Goal: Information Seeking & Learning: Find contact information

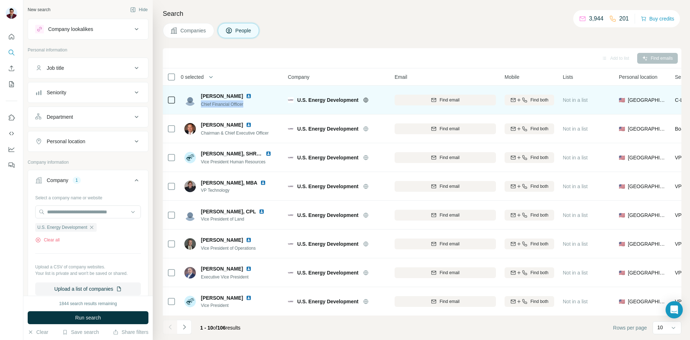
drag, startPoint x: 201, startPoint y: 104, endPoint x: 246, endPoint y: 106, distance: 45.4
click at [246, 106] on div "[PERSON_NAME] Chief Financial Officer" at bounding box center [232, 100] width 96 height 20
copy span "Chief Financial Officer"
click at [246, 95] on img at bounding box center [249, 96] width 6 height 6
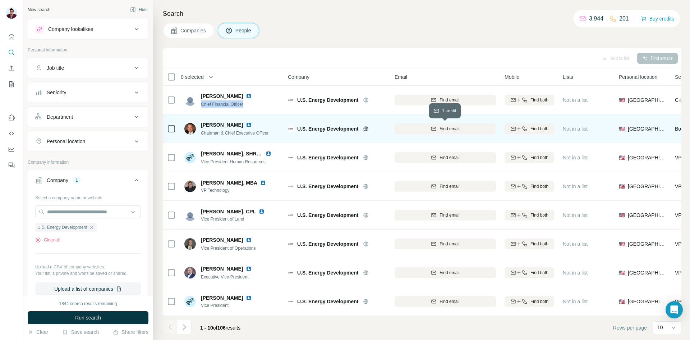
click at [446, 127] on span "Find email" at bounding box center [450, 128] width 20 height 6
drag, startPoint x: 202, startPoint y: 132, endPoint x: 277, endPoint y: 133, distance: 74.4
click at [277, 133] on div "[PERSON_NAME] Chairman & Chief Executive Officer" at bounding box center [232, 129] width 96 height 20
copy span "Chairman & Chief Executive Officer"
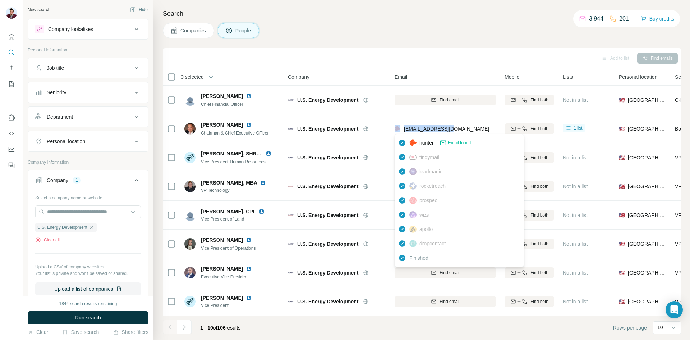
drag, startPoint x: 459, startPoint y: 129, endPoint x: 401, endPoint y: 129, distance: 58.3
click at [401, 129] on div "[EMAIL_ADDRESS][DOMAIN_NAME]" at bounding box center [445, 129] width 101 height 20
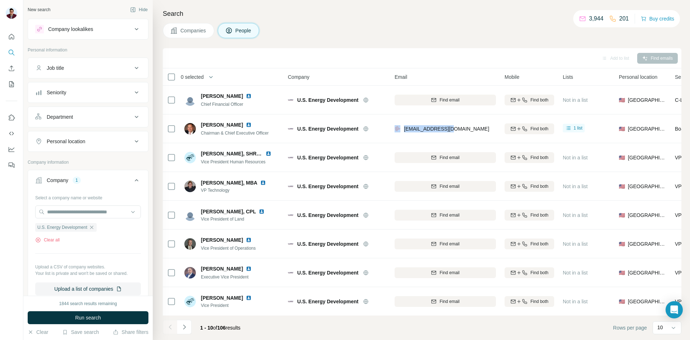
click at [456, 119] on div "[EMAIL_ADDRESS][DOMAIN_NAME]" at bounding box center [445, 129] width 101 height 20
click at [457, 127] on div "[EMAIL_ADDRESS][DOMAIN_NAME]" at bounding box center [445, 129] width 101 height 20
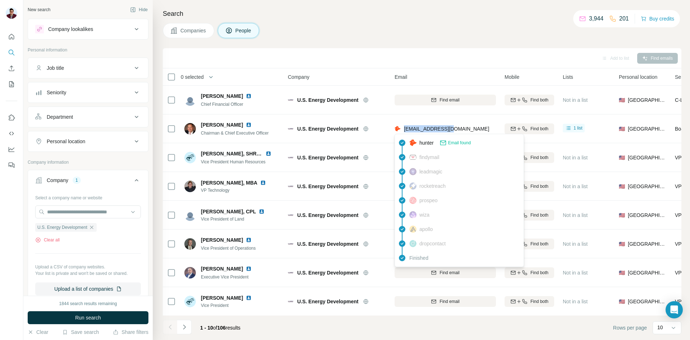
drag, startPoint x: 454, startPoint y: 129, endPoint x: 404, endPoint y: 128, distance: 50.3
click at [404, 128] on div "[EMAIL_ADDRESS][DOMAIN_NAME]" at bounding box center [445, 129] width 101 height 20
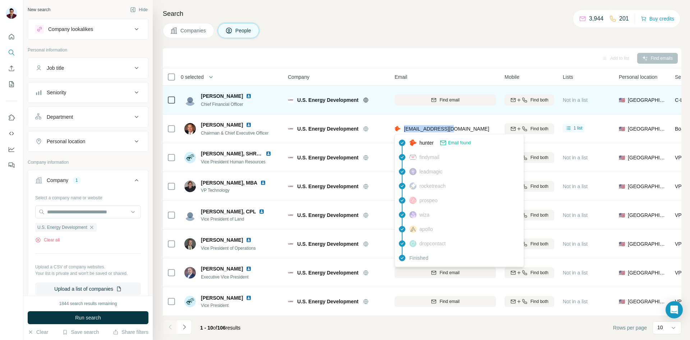
copy span "[EMAIL_ADDRESS][DOMAIN_NAME]"
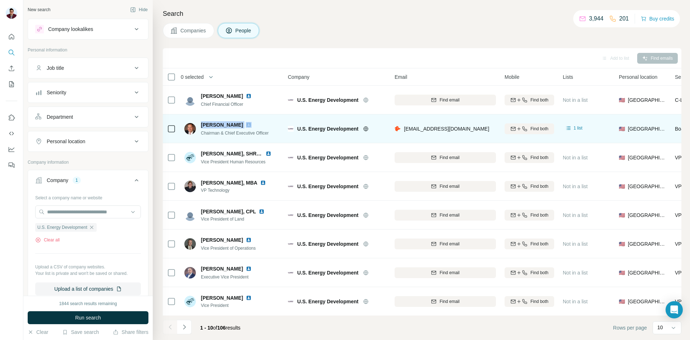
drag, startPoint x: 201, startPoint y: 124, endPoint x: 239, endPoint y: 122, distance: 38.9
click at [239, 122] on div "[PERSON_NAME] Chairman & Chief Executive Officer" at bounding box center [226, 128] width 85 height 15
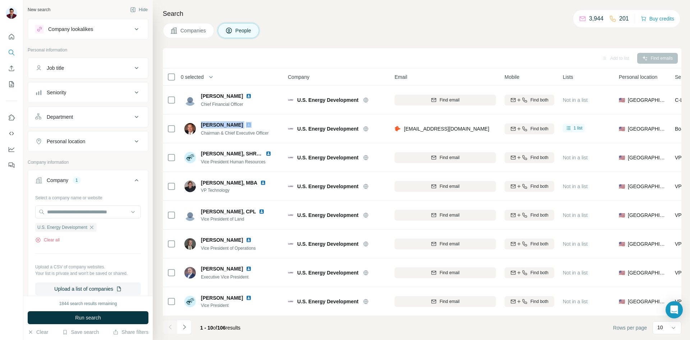
copy span "[PERSON_NAME]"
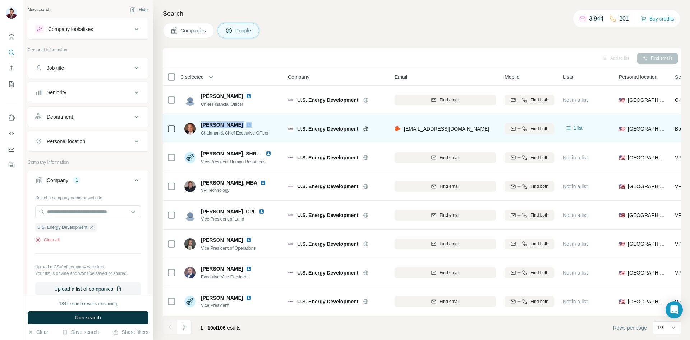
click at [246, 124] on img at bounding box center [249, 125] width 6 height 6
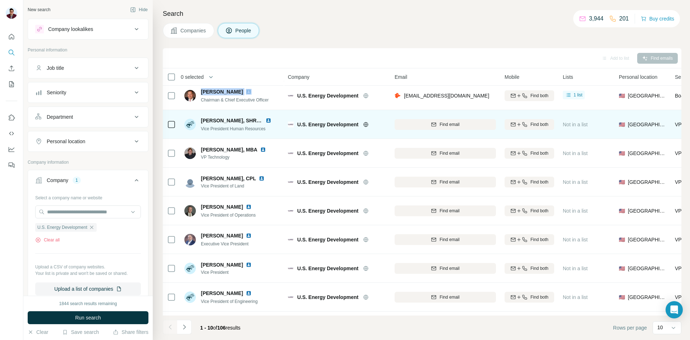
scroll to position [36, 0]
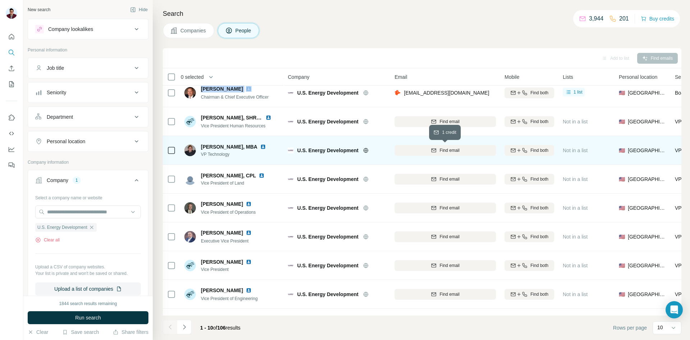
click at [452, 151] on span "Find email" at bounding box center [450, 150] width 20 height 6
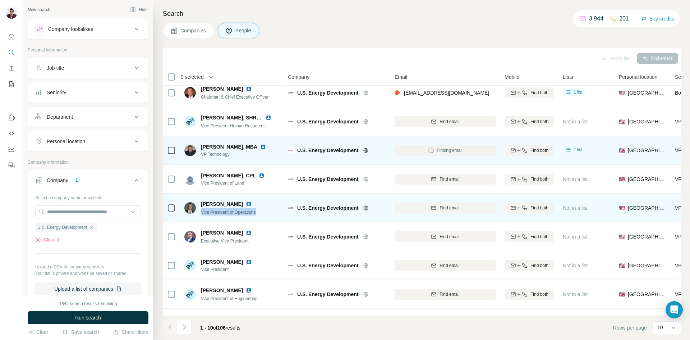
drag, startPoint x: 262, startPoint y: 213, endPoint x: 200, endPoint y: 213, distance: 62.2
click at [200, 213] on div "[PERSON_NAME] Vice President of Operations" at bounding box center [232, 208] width 96 height 20
copy span "Vice President of Operations"
click at [444, 211] on span "Find email" at bounding box center [450, 208] width 20 height 6
drag, startPoint x: 201, startPoint y: 203, endPoint x: 237, endPoint y: 203, distance: 36.0
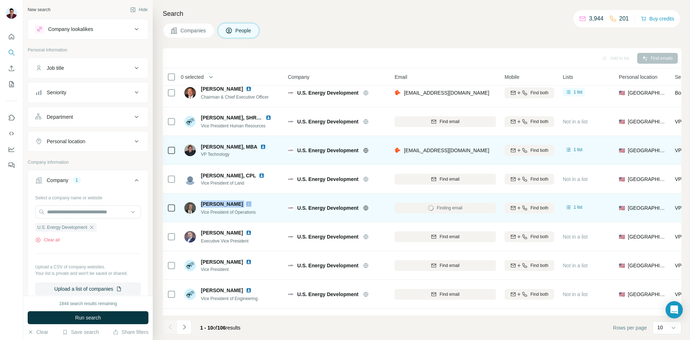
click at [237, 203] on div "[PERSON_NAME]" at bounding box center [230, 203] width 59 height 7
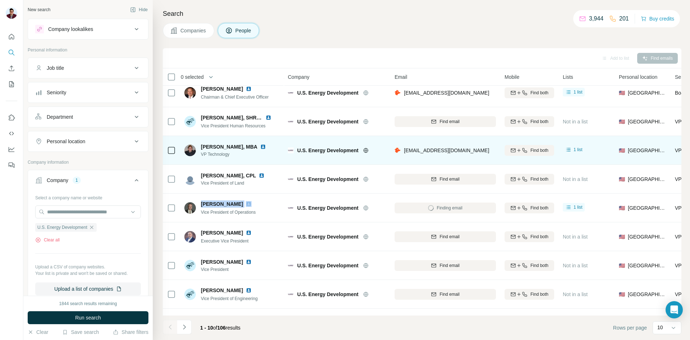
copy span "[PERSON_NAME]"
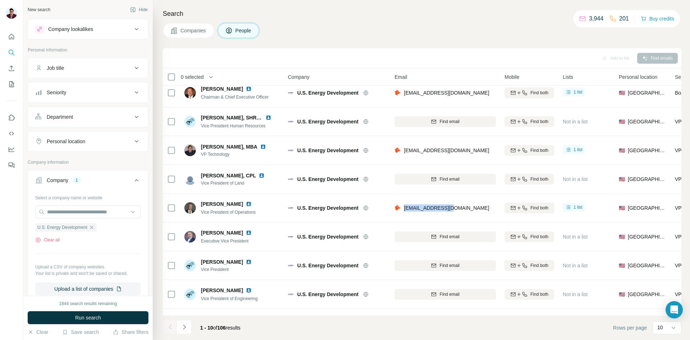
drag, startPoint x: 403, startPoint y: 207, endPoint x: 458, endPoint y: 207, distance: 55.4
click at [458, 207] on div "[EMAIL_ADDRESS][DOMAIN_NAME]" at bounding box center [445, 208] width 101 height 20
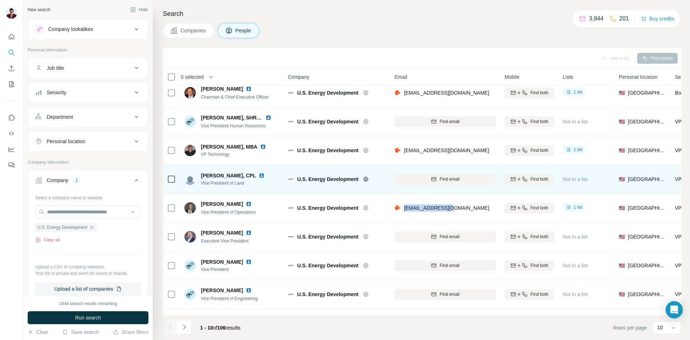
copy span "[EMAIL_ADDRESS][DOMAIN_NAME]"
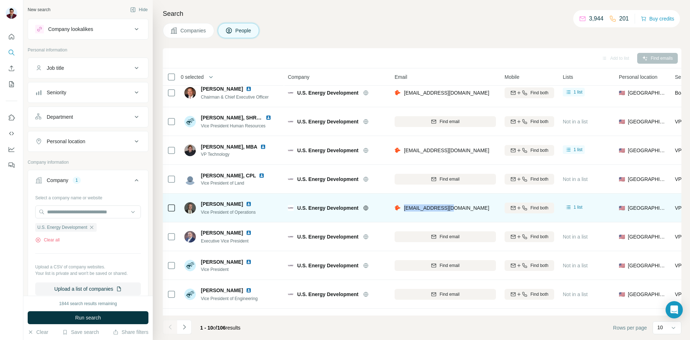
click at [246, 204] on img at bounding box center [249, 204] width 6 height 6
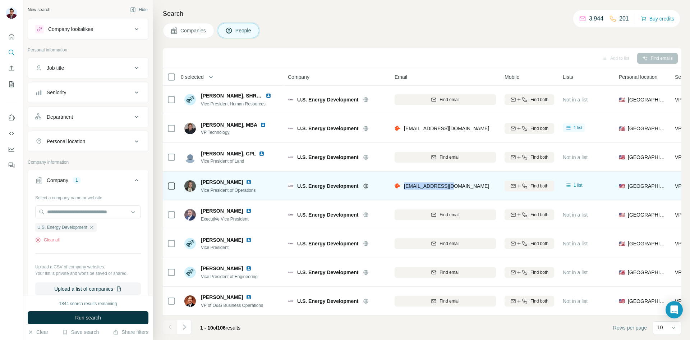
scroll to position [61, 0]
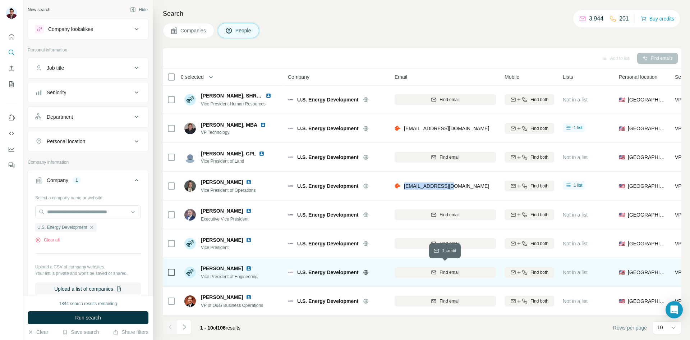
click at [445, 272] on button "Find email" at bounding box center [445, 272] width 101 height 11
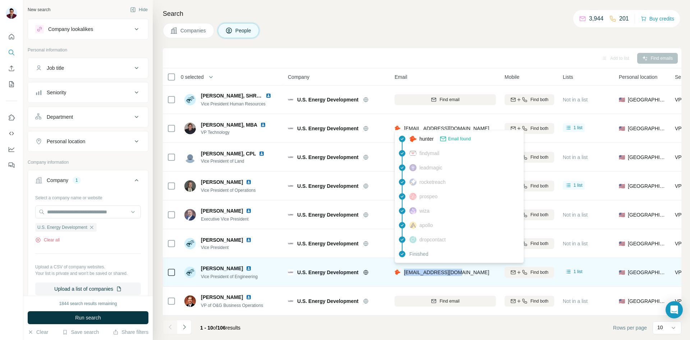
drag, startPoint x: 460, startPoint y: 269, endPoint x: 403, endPoint y: 272, distance: 56.5
click at [403, 272] on div "[EMAIL_ADDRESS][DOMAIN_NAME]" at bounding box center [445, 272] width 101 height 20
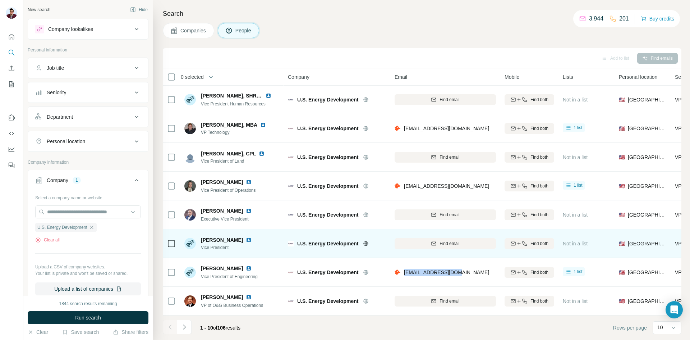
copy span "[EMAIL_ADDRESS][DOMAIN_NAME]"
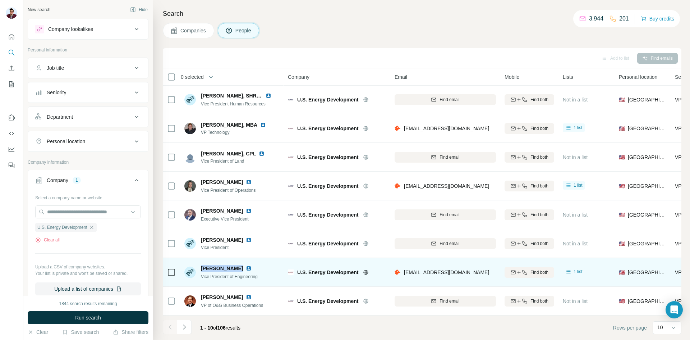
drag, startPoint x: 201, startPoint y: 265, endPoint x: 234, endPoint y: 265, distance: 32.7
click at [234, 265] on span "[PERSON_NAME]" at bounding box center [222, 268] width 42 height 7
copy span "[PERSON_NAME]"
drag, startPoint x: 262, startPoint y: 273, endPoint x: 200, endPoint y: 274, distance: 61.9
click at [200, 274] on div "[PERSON_NAME] Vice President of Engineering" at bounding box center [232, 272] width 96 height 20
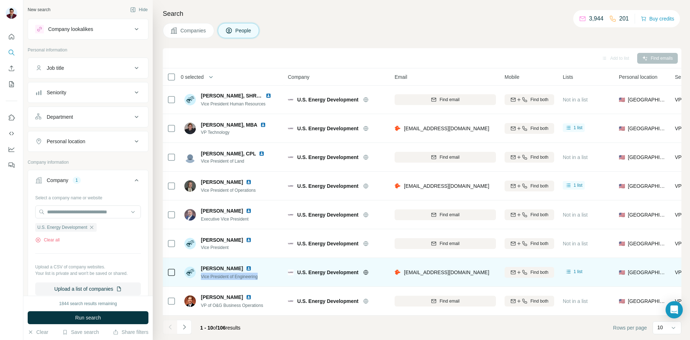
copy span "Vice President of Engineering"
click at [246, 265] on img at bounding box center [249, 268] width 6 height 6
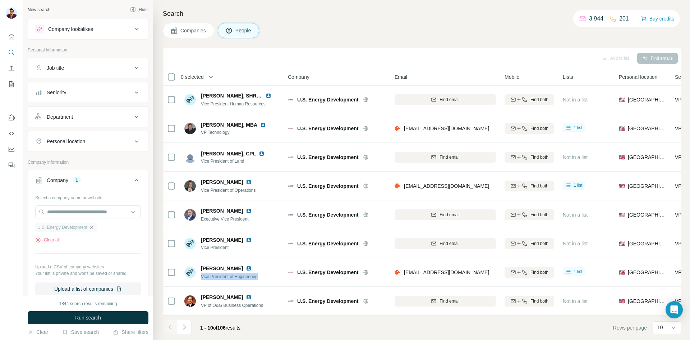
click at [93, 228] on icon "button" at bounding box center [92, 227] width 6 height 6
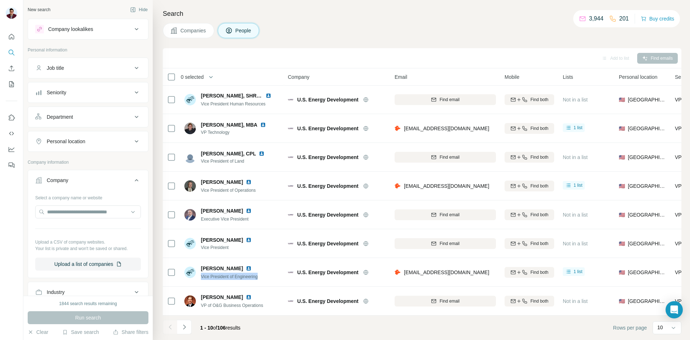
click at [78, 71] on div "Job title" at bounding box center [83, 67] width 97 height 7
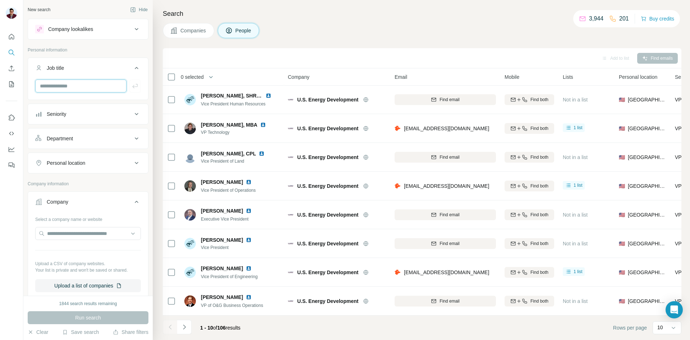
click at [73, 87] on input "text" at bounding box center [80, 85] width 91 height 13
paste input "**********"
type input "**********"
click at [197, 25] on button "Companies" at bounding box center [188, 30] width 51 height 15
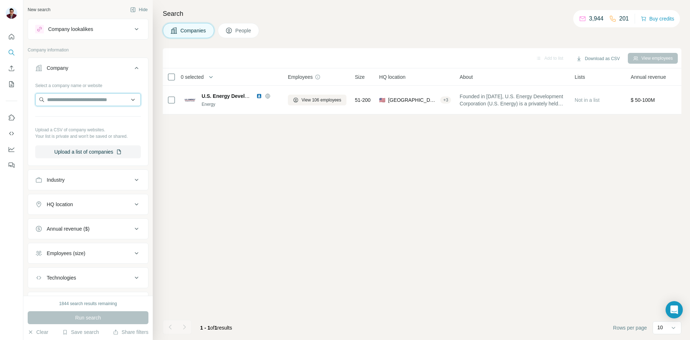
click at [80, 96] on input "text" at bounding box center [88, 99] width 106 height 13
paste input "**********"
type input "**********"
click at [87, 117] on p "Grit Oil & Gas Partners" at bounding box center [81, 115] width 51 height 7
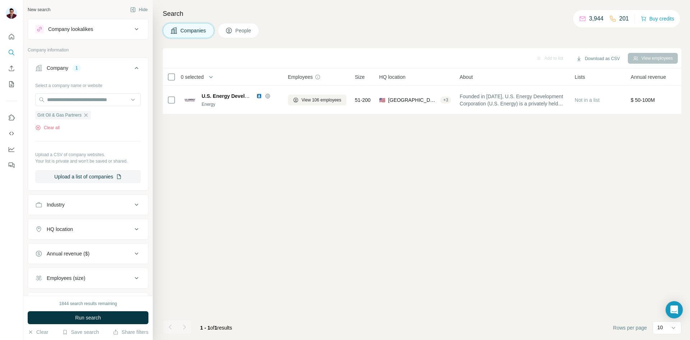
click at [100, 318] on span "Run search" at bounding box center [88, 317] width 26 height 7
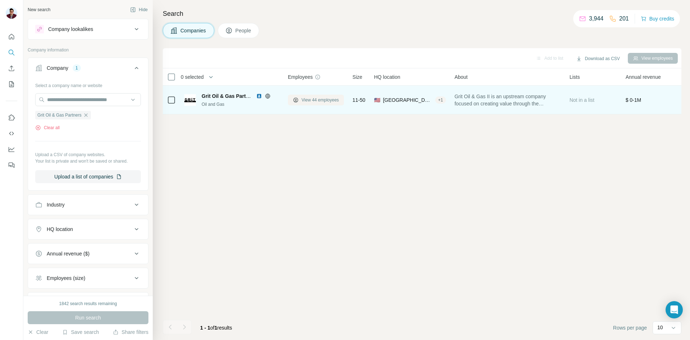
click at [297, 99] on icon at bounding box center [296, 100] width 3 height 3
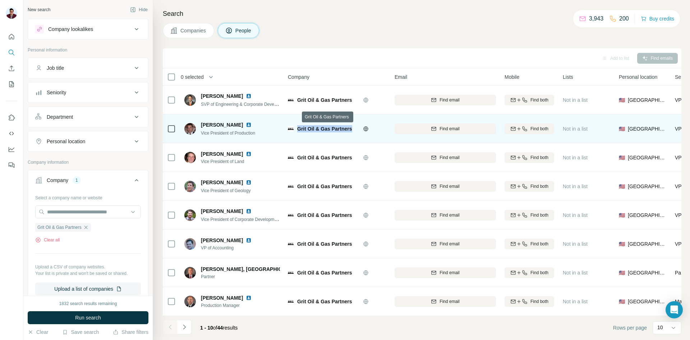
drag, startPoint x: 298, startPoint y: 128, endPoint x: 352, endPoint y: 127, distance: 53.6
click at [352, 127] on div "Grit Oil & Gas Partners" at bounding box center [328, 128] width 62 height 7
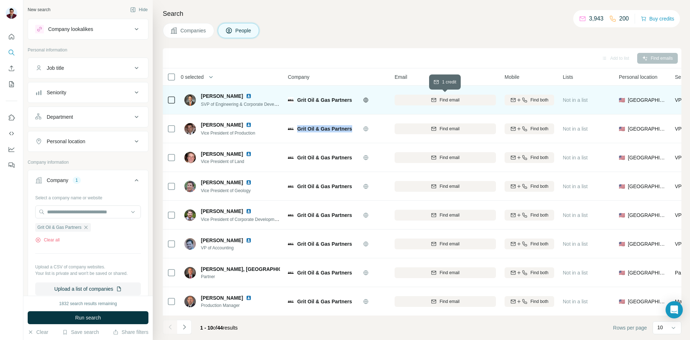
click at [452, 98] on span "Find email" at bounding box center [450, 100] width 20 height 6
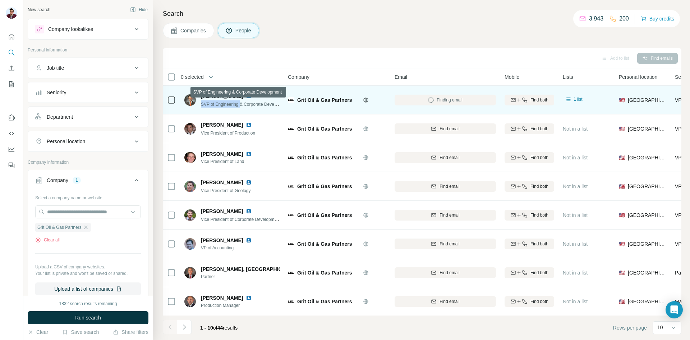
drag, startPoint x: 201, startPoint y: 104, endPoint x: 241, endPoint y: 105, distance: 39.9
click at [241, 105] on span "SVP of Engineering & Corporate Development" at bounding box center [245, 104] width 89 height 6
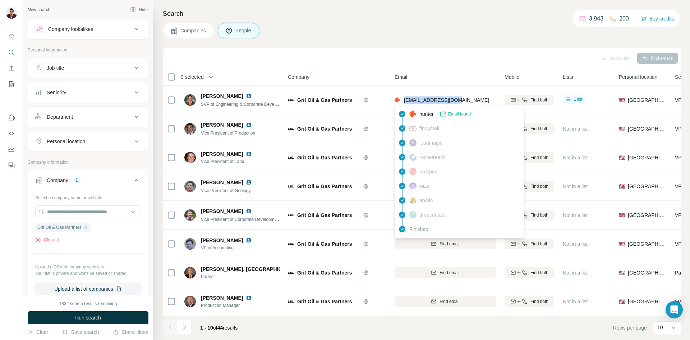
drag, startPoint x: 460, startPoint y: 99, endPoint x: 405, endPoint y: 101, distance: 55.4
click at [405, 101] on div "[EMAIL_ADDRESS][DOMAIN_NAME]" at bounding box center [445, 100] width 101 height 20
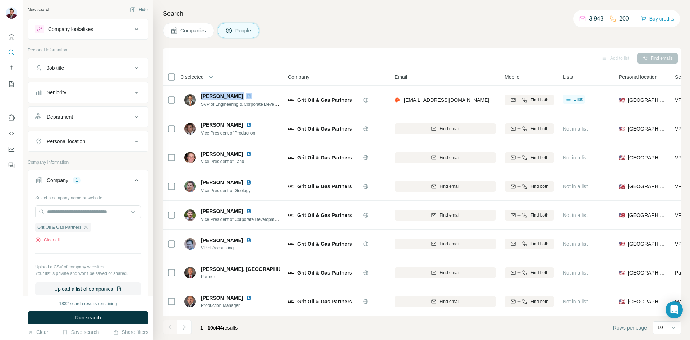
drag, startPoint x: 200, startPoint y: 96, endPoint x: 240, endPoint y: 96, distance: 40.3
click at [240, 96] on div "[PERSON_NAME] SVP of Engineering & Corporate Development" at bounding box center [232, 99] width 96 height 15
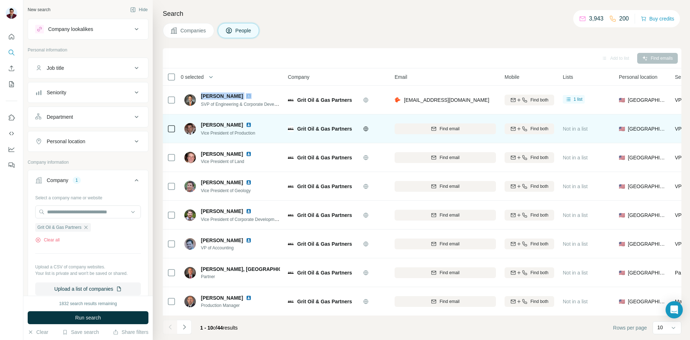
click at [246, 127] on img at bounding box center [249, 125] width 6 height 6
drag, startPoint x: 202, startPoint y: 132, endPoint x: 265, endPoint y: 133, distance: 63.3
click at [265, 133] on div "[PERSON_NAME] Vice President of Production" at bounding box center [232, 129] width 96 height 20
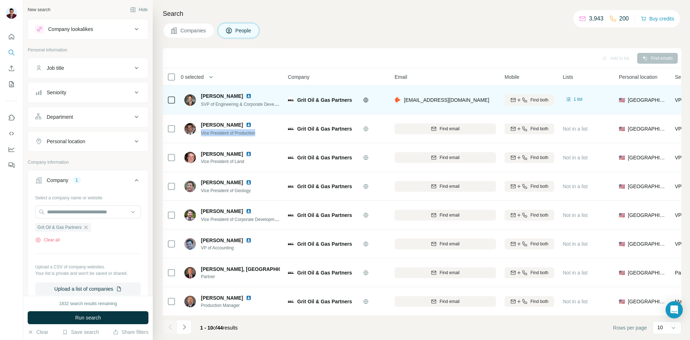
click at [246, 95] on img at bounding box center [249, 96] width 6 height 6
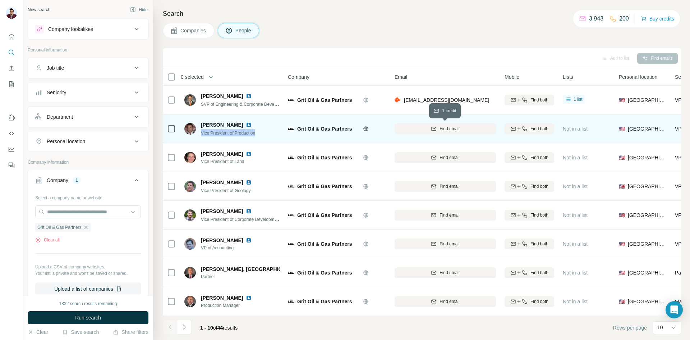
click at [438, 127] on div "Find email" at bounding box center [445, 128] width 101 height 6
drag, startPoint x: 199, startPoint y: 124, endPoint x: 238, endPoint y: 124, distance: 38.5
click at [238, 124] on div "[PERSON_NAME] Vice President of Production" at bounding box center [222, 128] width 76 height 15
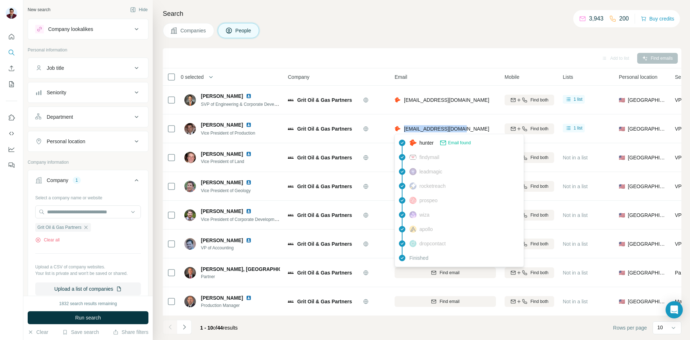
drag, startPoint x: 464, startPoint y: 128, endPoint x: 405, endPoint y: 129, distance: 59.4
click at [405, 129] on div "[EMAIL_ADDRESS][DOMAIN_NAME]" at bounding box center [445, 129] width 101 height 20
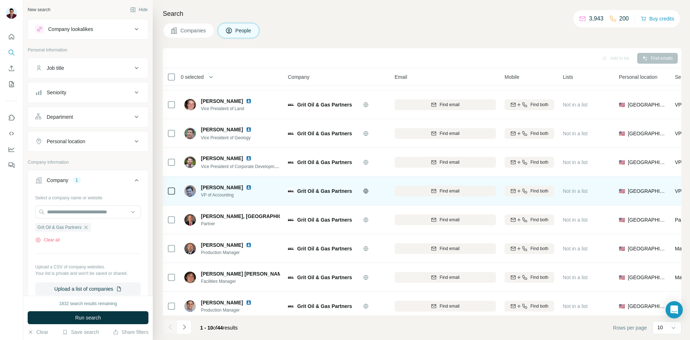
scroll to position [61, 0]
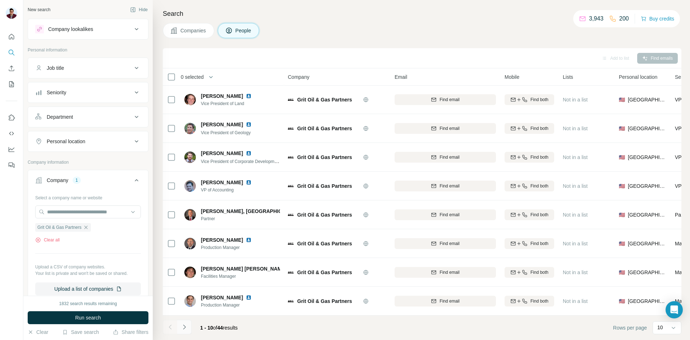
click at [188, 331] on button "Navigate to next page" at bounding box center [184, 327] width 14 height 14
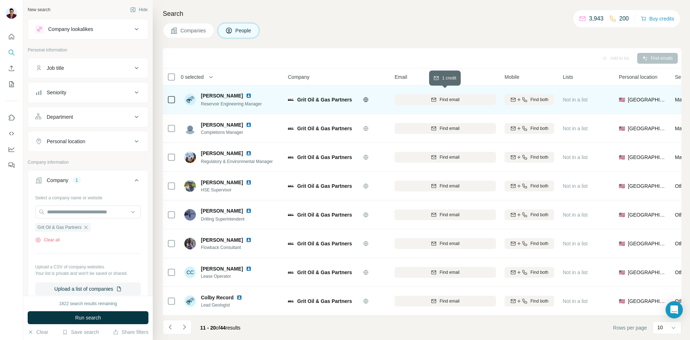
click at [437, 96] on div "Find email" at bounding box center [445, 99] width 101 height 6
drag, startPoint x: 202, startPoint y: 100, endPoint x: 276, endPoint y: 102, distance: 74.1
click at [276, 102] on div "[PERSON_NAME] Reservoir Engineering Manager" at bounding box center [232, 100] width 96 height 20
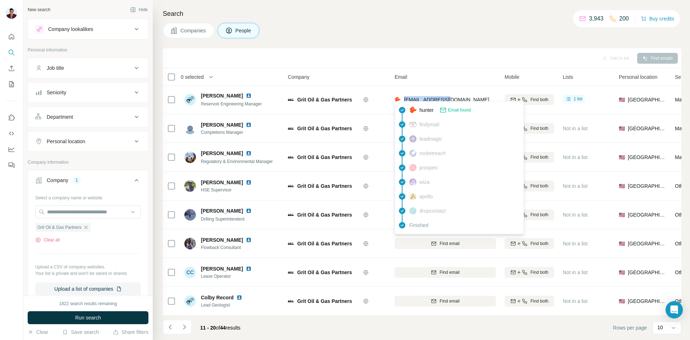
drag, startPoint x: 454, startPoint y: 95, endPoint x: 403, endPoint y: 95, distance: 50.7
click at [403, 95] on div "[EMAIL_ADDRESS][DOMAIN_NAME]" at bounding box center [445, 100] width 101 height 20
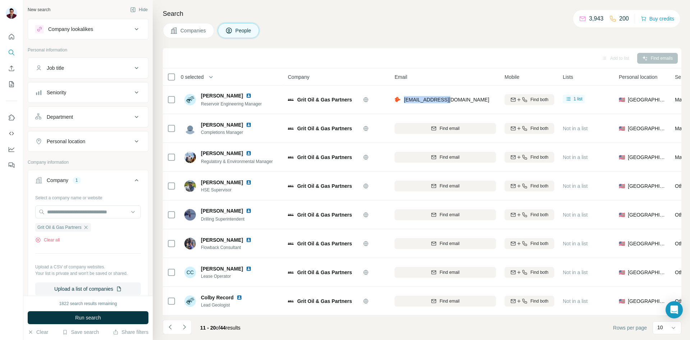
click at [246, 93] on img at bounding box center [249, 96] width 6 height 6
drag, startPoint x: 201, startPoint y: 92, endPoint x: 227, endPoint y: 90, distance: 25.6
click at [227, 92] on div "[PERSON_NAME]" at bounding box center [231, 95] width 61 height 7
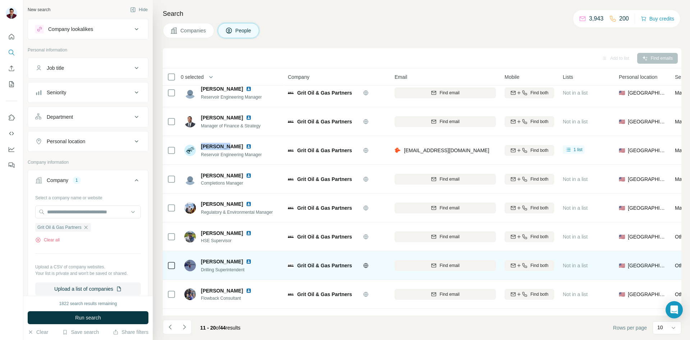
scroll to position [0, 0]
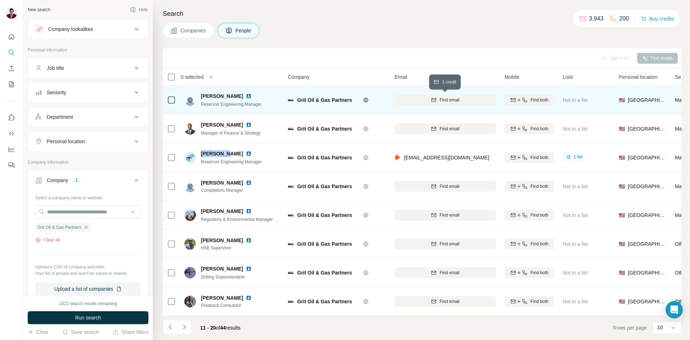
click at [447, 103] on span "Find email" at bounding box center [450, 100] width 20 height 6
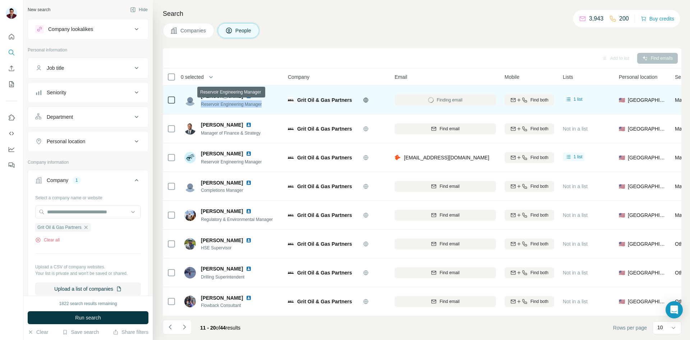
drag, startPoint x: 201, startPoint y: 104, endPoint x: 265, endPoint y: 102, distance: 64.0
click at [262, 102] on div "[PERSON_NAME] Reservoir Engineering Manager" at bounding box center [222, 99] width 77 height 15
click at [246, 95] on img at bounding box center [249, 96] width 6 height 6
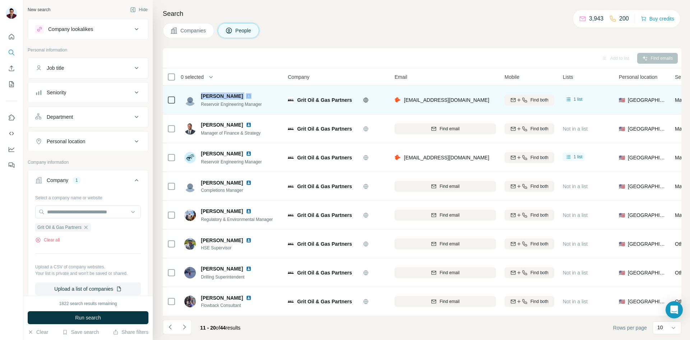
drag, startPoint x: 199, startPoint y: 95, endPoint x: 236, endPoint y: 94, distance: 36.3
click at [236, 94] on div "[PERSON_NAME] Reservoir Engineering Manager" at bounding box center [222, 99] width 77 height 15
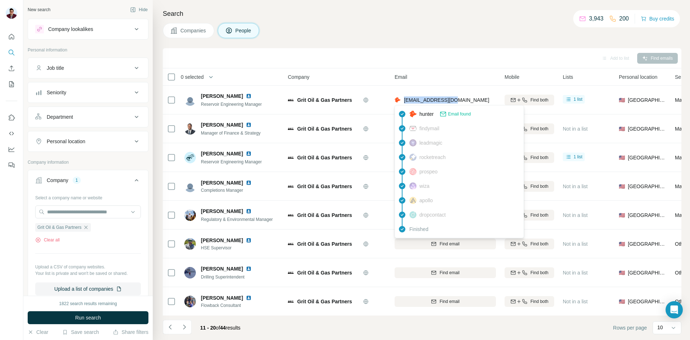
drag, startPoint x: 446, startPoint y: 101, endPoint x: 404, endPoint y: 101, distance: 42.4
click at [404, 101] on div "[EMAIL_ADDRESS][DOMAIN_NAME]" at bounding box center [445, 100] width 101 height 20
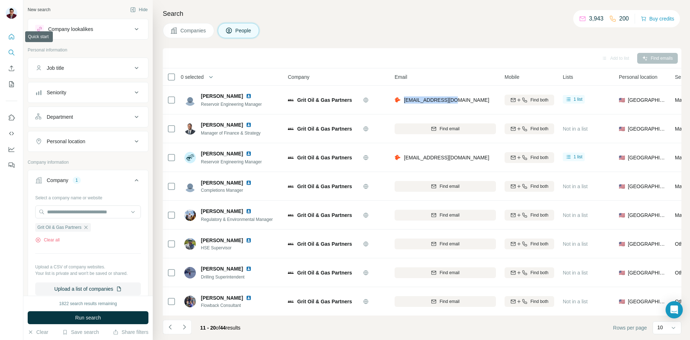
click at [11, 38] on icon "Quick start" at bounding box center [11, 36] width 5 height 5
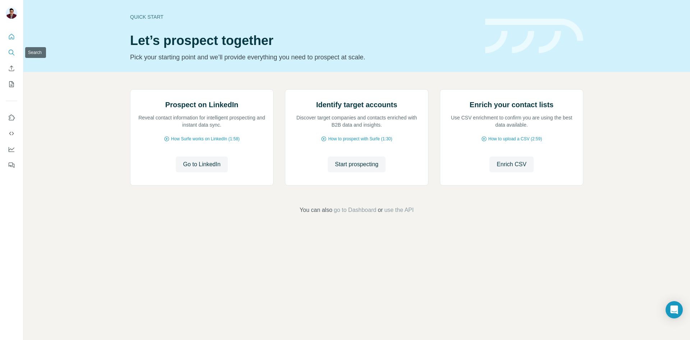
click at [15, 54] on button "Search" at bounding box center [12, 52] width 12 height 13
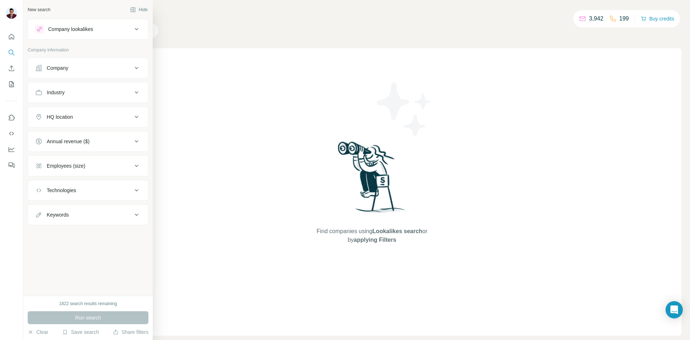
click at [68, 69] on div "Company" at bounding box center [58, 67] width 22 height 7
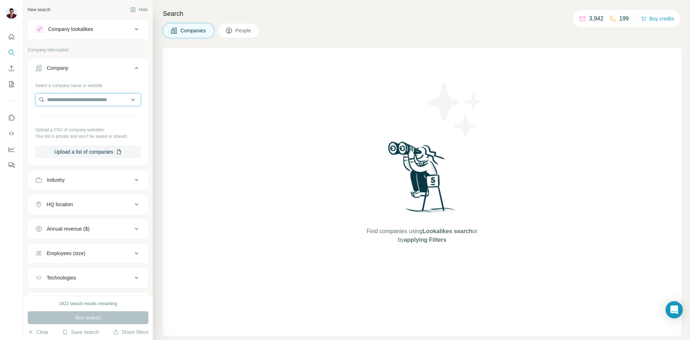
click at [88, 100] on input "text" at bounding box center [88, 99] width 106 height 13
paste input "**********"
type input "**********"
click at [86, 120] on div "Bayswater [DOMAIN_NAME]" at bounding box center [85, 118] width 97 height 19
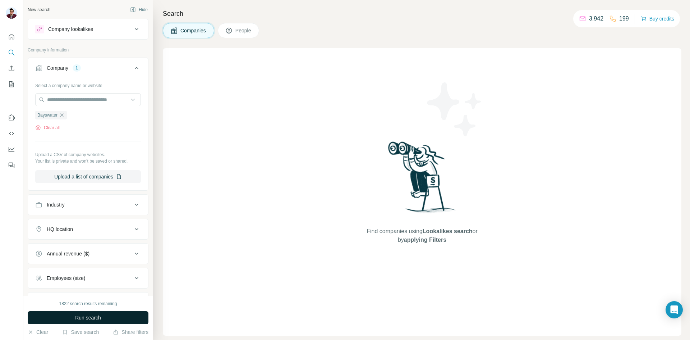
click at [97, 320] on span "Run search" at bounding box center [88, 317] width 26 height 7
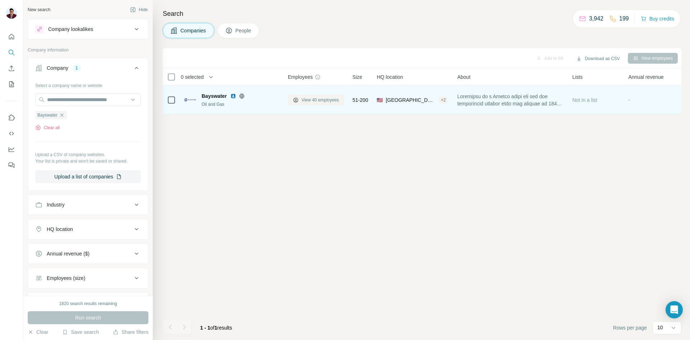
click at [293, 101] on icon at bounding box center [296, 100] width 6 height 6
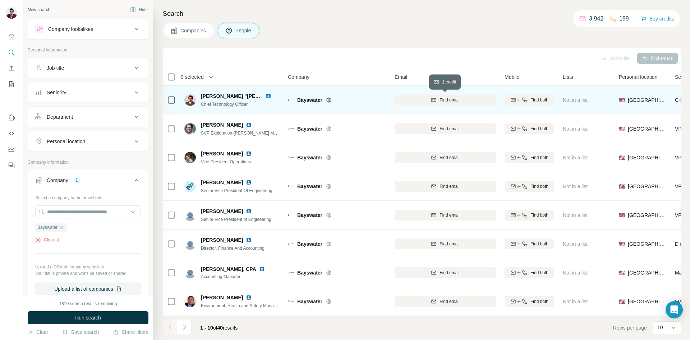
click at [452, 101] on span "Find email" at bounding box center [450, 100] width 20 height 6
click at [268, 97] on img at bounding box center [269, 96] width 6 height 6
drag, startPoint x: 298, startPoint y: 100, endPoint x: 324, endPoint y: 99, distance: 26.6
click at [324, 99] on div "Bayswater" at bounding box center [341, 99] width 89 height 7
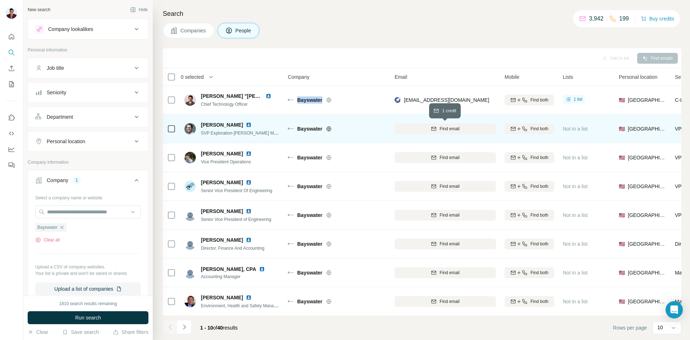
click at [453, 131] on span "Find email" at bounding box center [450, 128] width 20 height 6
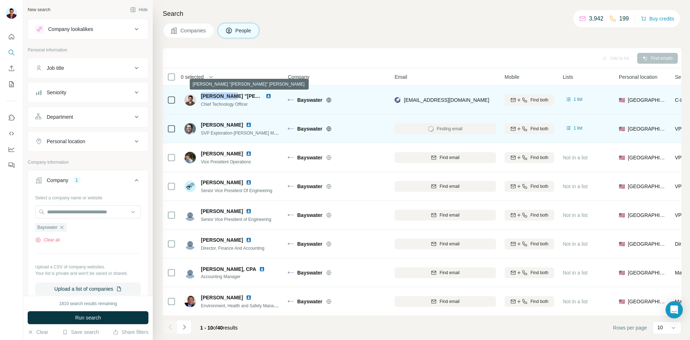
drag, startPoint x: 200, startPoint y: 94, endPoint x: 236, endPoint y: 95, distance: 36.0
click at [236, 95] on div "[PERSON_NAME] "[PERSON_NAME]" [PERSON_NAME] Chief Technology Officer" at bounding box center [232, 99] width 96 height 15
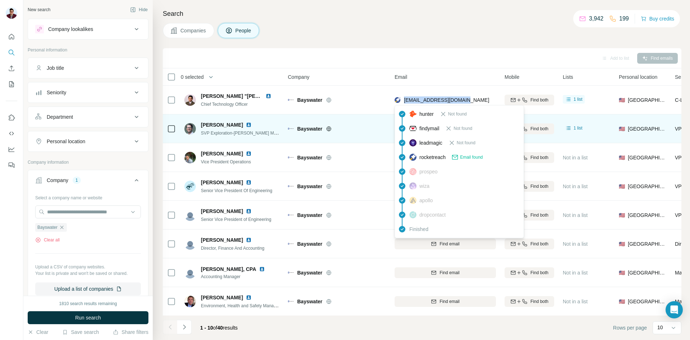
drag, startPoint x: 456, startPoint y: 101, endPoint x: 403, endPoint y: 100, distance: 52.5
click at [403, 100] on div "[EMAIL_ADDRESS][DOMAIN_NAME]" at bounding box center [445, 100] width 101 height 20
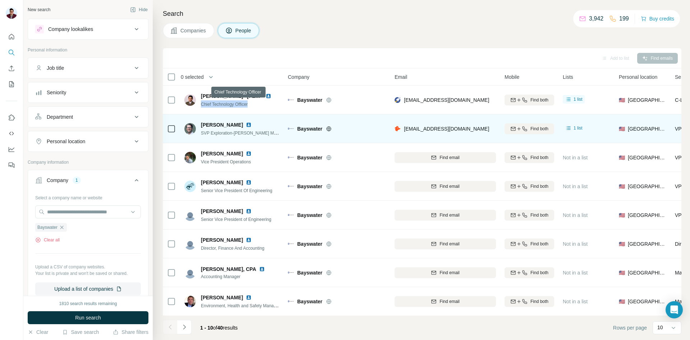
drag, startPoint x: 256, startPoint y: 105, endPoint x: 201, endPoint y: 105, distance: 55.0
click at [201, 105] on div "Chief Technology Officer" at bounding box center [240, 103] width 79 height 7
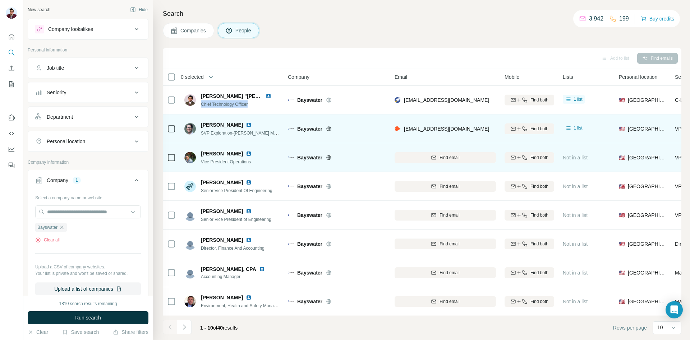
click at [451, 158] on span "Find email" at bounding box center [450, 157] width 20 height 6
drag, startPoint x: 200, startPoint y: 153, endPoint x: 238, endPoint y: 153, distance: 37.8
click at [238, 153] on div "[PERSON_NAME] Vice President Operations" at bounding box center [222, 157] width 76 height 15
click at [246, 153] on img at bounding box center [249, 154] width 6 height 6
drag, startPoint x: 205, startPoint y: 161, endPoint x: 254, endPoint y: 161, distance: 48.9
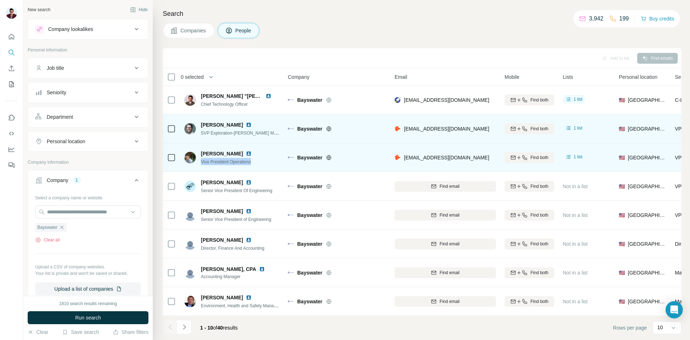
click at [254, 161] on div "[PERSON_NAME] Vice President Operations" at bounding box center [222, 157] width 76 height 15
drag, startPoint x: 198, startPoint y: 154, endPoint x: 238, endPoint y: 152, distance: 40.0
click at [238, 152] on div "[PERSON_NAME] Vice President Operations" at bounding box center [222, 157] width 76 height 15
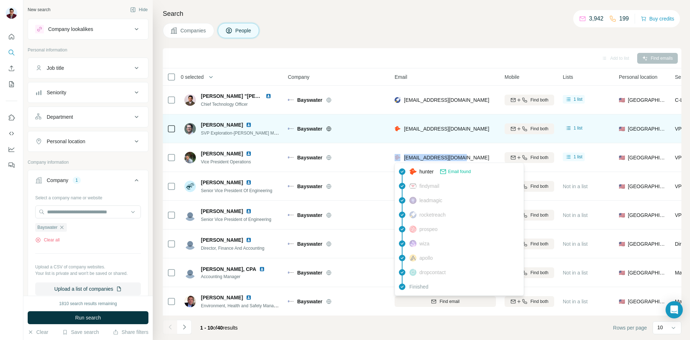
drag, startPoint x: 463, startPoint y: 157, endPoint x: 400, endPoint y: 159, distance: 62.6
click at [400, 159] on div "[EMAIL_ADDRESS][DOMAIN_NAME]" at bounding box center [445, 157] width 101 height 20
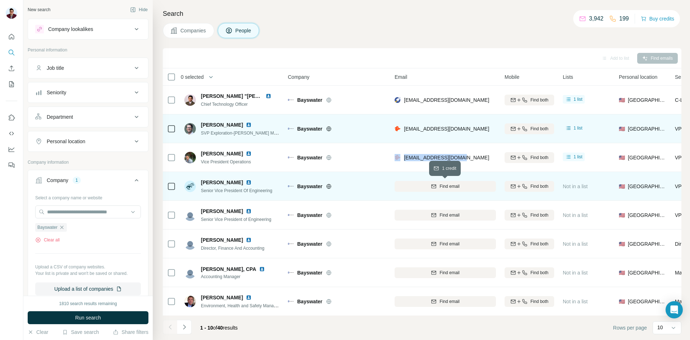
click at [442, 183] on span "Find email" at bounding box center [450, 186] width 20 height 6
drag, startPoint x: 198, startPoint y: 182, endPoint x: 239, endPoint y: 183, distance: 41.4
click at [239, 183] on div "[PERSON_NAME] Senior Vice President Of Engineering" at bounding box center [228, 186] width 88 height 15
drag, startPoint x: 202, startPoint y: 192, endPoint x: 282, endPoint y: 191, distance: 80.2
click at [282, 191] on td "[PERSON_NAME] Senior Vice President Of Engineering" at bounding box center [232, 186] width 104 height 29
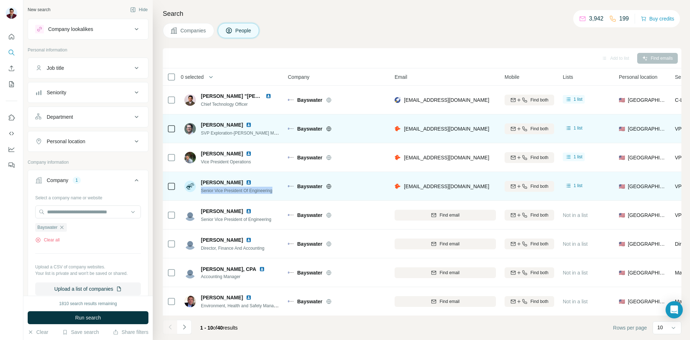
click at [246, 181] on img at bounding box center [249, 182] width 6 height 6
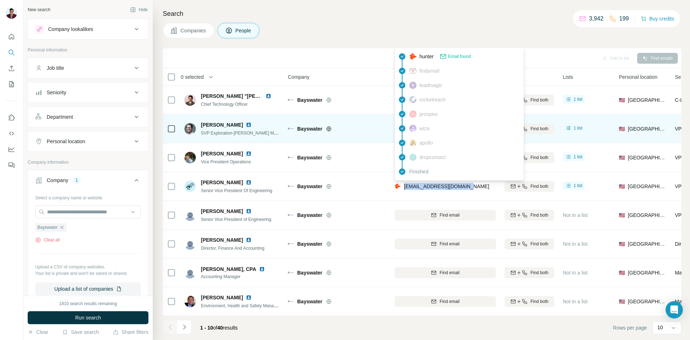
drag, startPoint x: 467, startPoint y: 185, endPoint x: 403, endPoint y: 187, distance: 64.8
click at [403, 187] on div "[EMAIL_ADDRESS][DOMAIN_NAME]" at bounding box center [445, 186] width 101 height 20
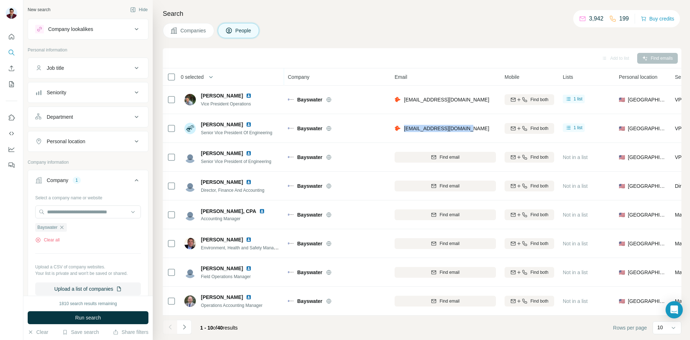
scroll to position [61, 0]
click at [188, 328] on button "Navigate to next page" at bounding box center [184, 327] width 14 height 14
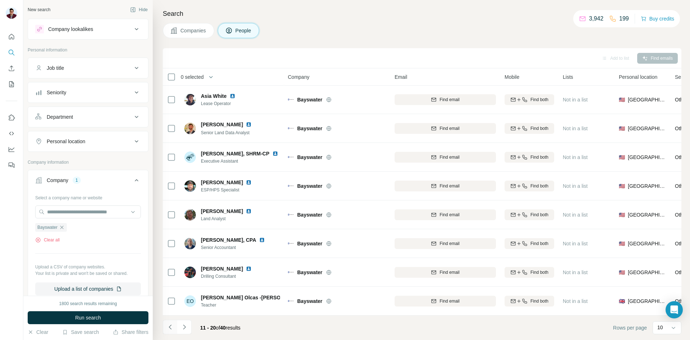
click at [173, 327] on icon "Navigate to previous page" at bounding box center [170, 326] width 7 height 7
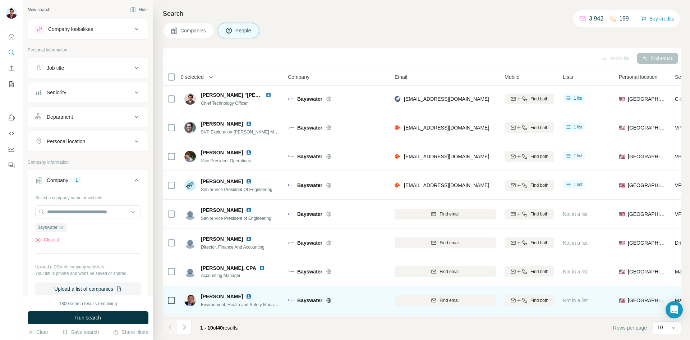
scroll to position [0, 0]
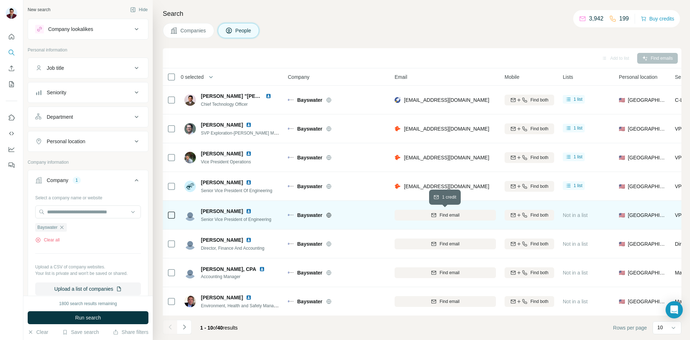
click at [438, 216] on div "Find email" at bounding box center [445, 215] width 101 height 6
click at [246, 210] on img at bounding box center [249, 211] width 6 height 6
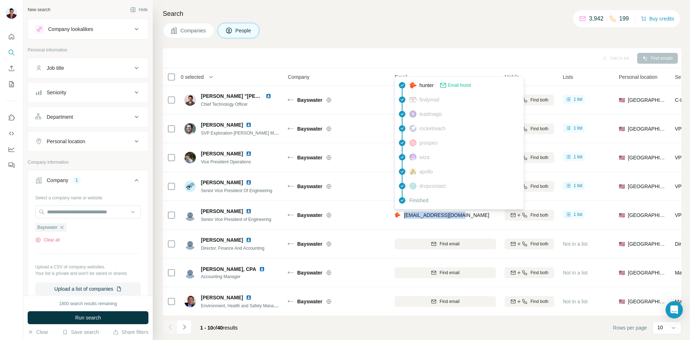
drag, startPoint x: 470, startPoint y: 215, endPoint x: 404, endPoint y: 215, distance: 66.2
click at [404, 215] on div "[EMAIL_ADDRESS][DOMAIN_NAME]" at bounding box center [445, 215] width 101 height 20
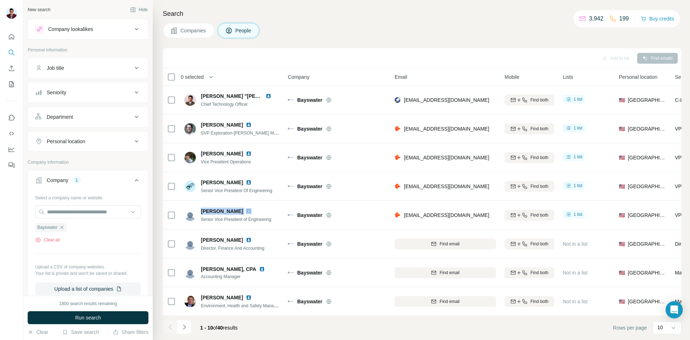
drag, startPoint x: 202, startPoint y: 211, endPoint x: 232, endPoint y: 212, distance: 30.2
click at [232, 212] on div "[PERSON_NAME]" at bounding box center [236, 210] width 70 height 7
drag, startPoint x: 199, startPoint y: 219, endPoint x: 279, endPoint y: 218, distance: 80.6
click at [279, 218] on div "[PERSON_NAME] Senior Vice President of Engineering" at bounding box center [232, 215] width 96 height 20
click at [12, 50] on icon "Search" at bounding box center [11, 52] width 5 height 5
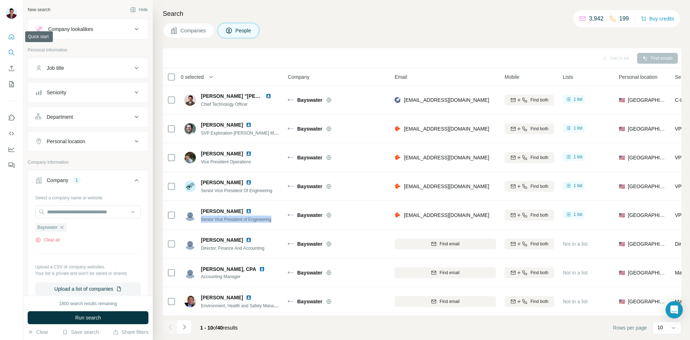
click at [7, 37] on button "Quick start" at bounding box center [12, 36] width 12 height 13
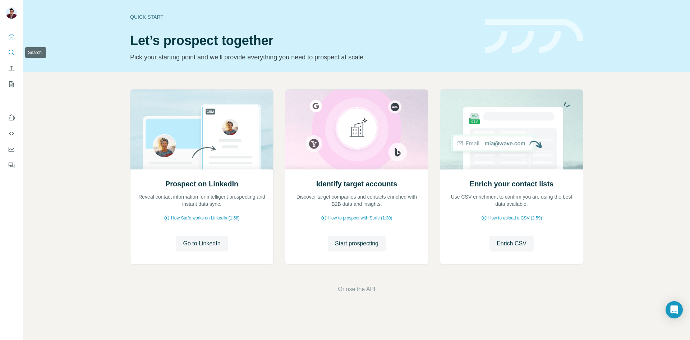
click at [13, 52] on icon "Search" at bounding box center [11, 52] width 5 height 5
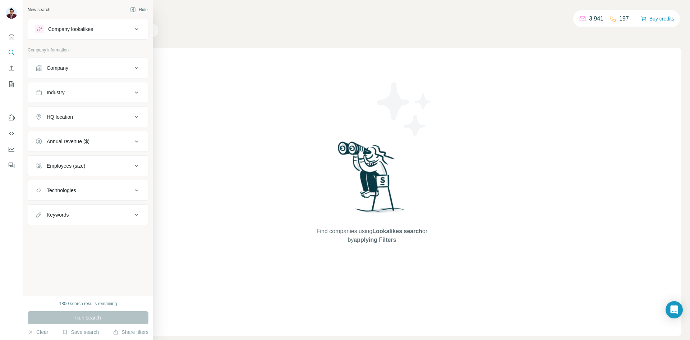
click at [87, 70] on div "Company" at bounding box center [83, 67] width 97 height 7
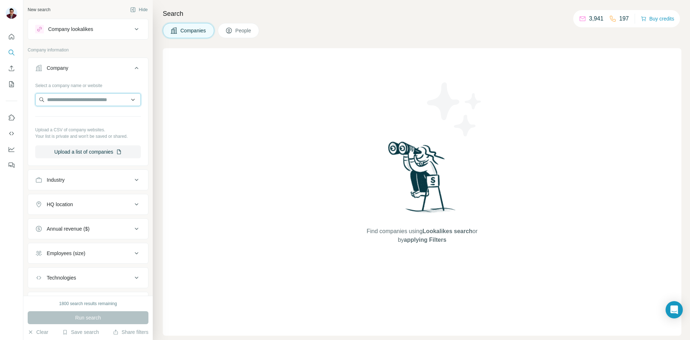
click at [76, 100] on input "text" at bounding box center [88, 99] width 106 height 13
paste input "**********"
type input "**********"
click at [85, 119] on p "FireBird Energy II" at bounding box center [75, 115] width 39 height 7
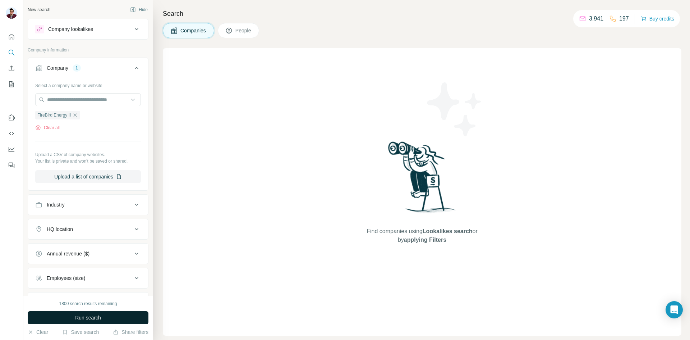
click at [90, 319] on span "Run search" at bounding box center [88, 317] width 26 height 7
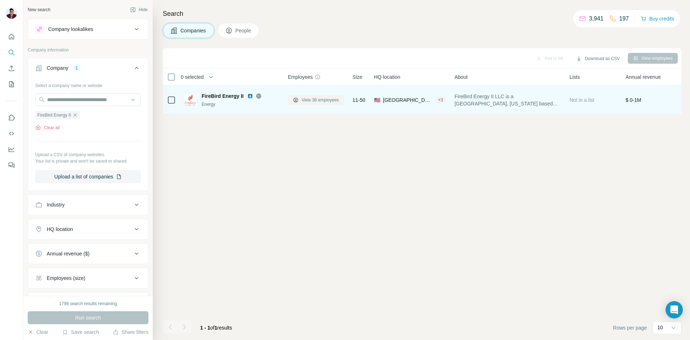
click at [314, 104] on button "View 38 employees" at bounding box center [316, 100] width 56 height 11
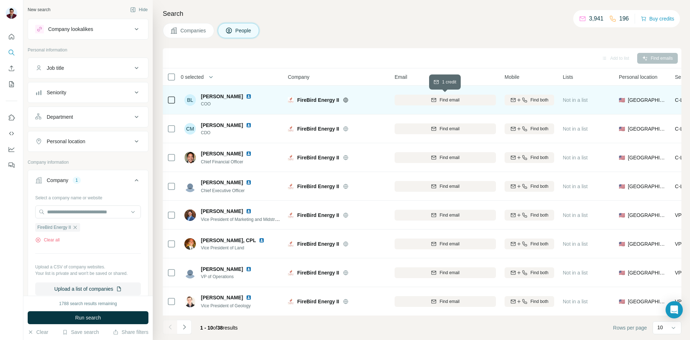
click at [446, 101] on span "Find email" at bounding box center [450, 100] width 20 height 6
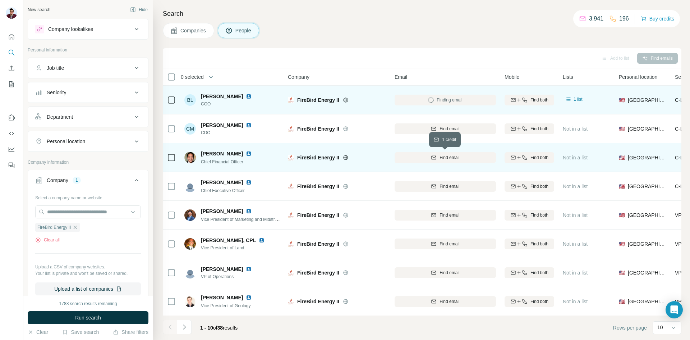
click at [443, 157] on span "Find email" at bounding box center [450, 157] width 20 height 6
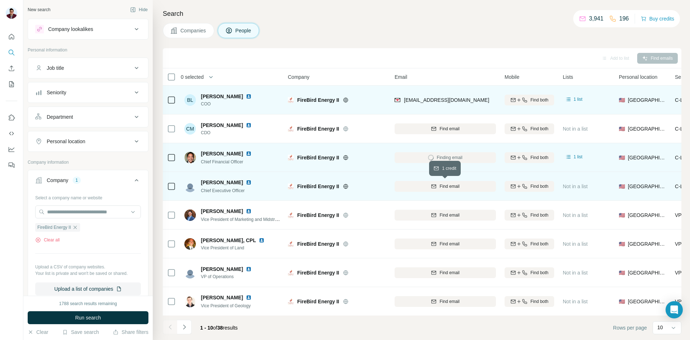
click at [439, 188] on div "Find email" at bounding box center [445, 186] width 101 height 6
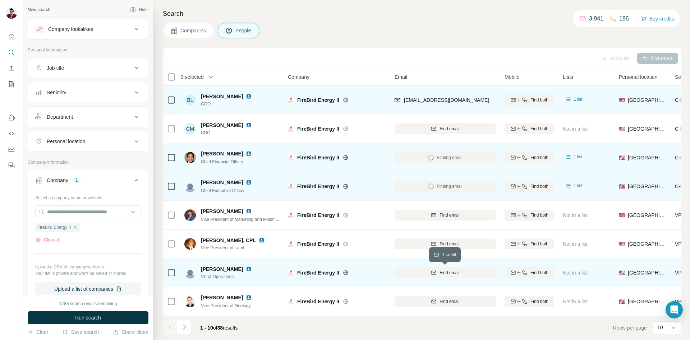
click at [436, 273] on icon "button" at bounding box center [434, 273] width 6 height 6
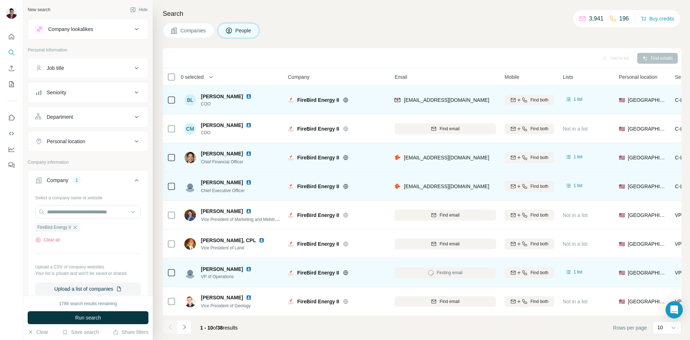
click at [246, 98] on img at bounding box center [249, 96] width 6 height 6
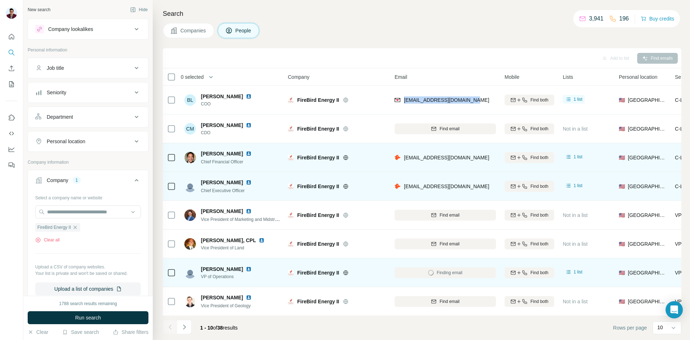
drag, startPoint x: 403, startPoint y: 101, endPoint x: 471, endPoint y: 101, distance: 68.3
click at [471, 101] on div "[EMAIL_ADDRESS][DOMAIN_NAME]" at bounding box center [445, 100] width 101 height 20
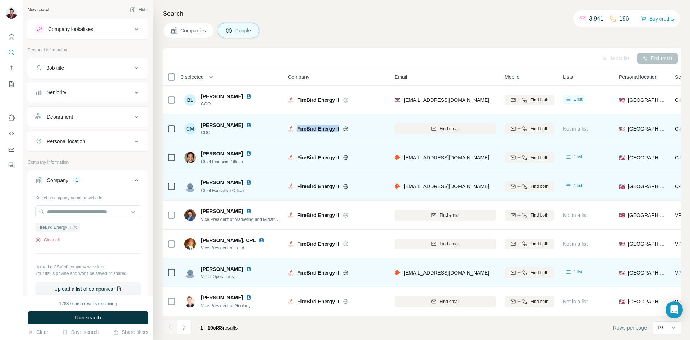
drag, startPoint x: 297, startPoint y: 127, endPoint x: 339, endPoint y: 127, distance: 41.4
click at [339, 127] on div "FireBird Energy II" at bounding box center [341, 128] width 89 height 7
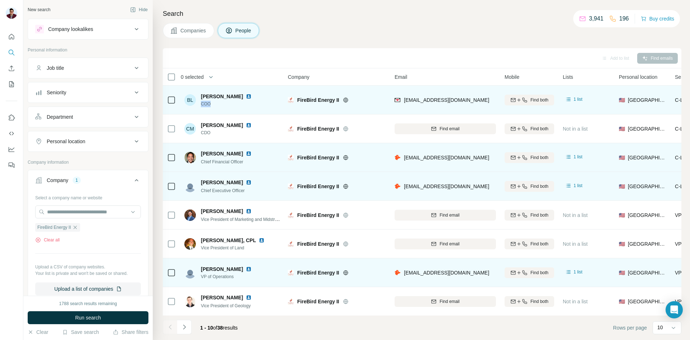
drag, startPoint x: 217, startPoint y: 105, endPoint x: 202, endPoint y: 103, distance: 14.9
click at [202, 103] on span "COO" at bounding box center [230, 104] width 59 height 6
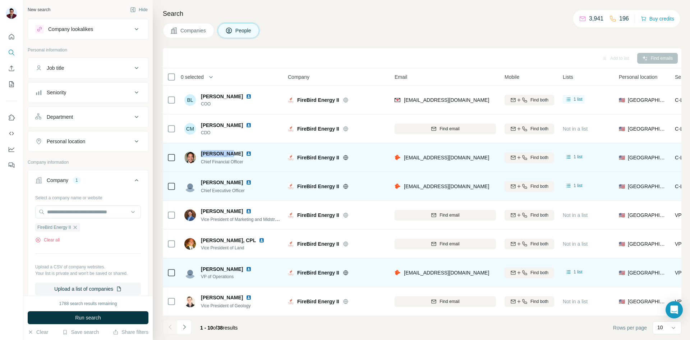
drag, startPoint x: 201, startPoint y: 154, endPoint x: 228, endPoint y: 155, distance: 27.4
click at [228, 155] on div "[PERSON_NAME]" at bounding box center [230, 153] width 59 height 7
click at [246, 154] on img at bounding box center [249, 154] width 6 height 6
drag, startPoint x: 201, startPoint y: 162, endPoint x: 263, endPoint y: 164, distance: 61.2
click at [263, 164] on div "[PERSON_NAME] Chief Financial Officer" at bounding box center [232, 157] width 96 height 20
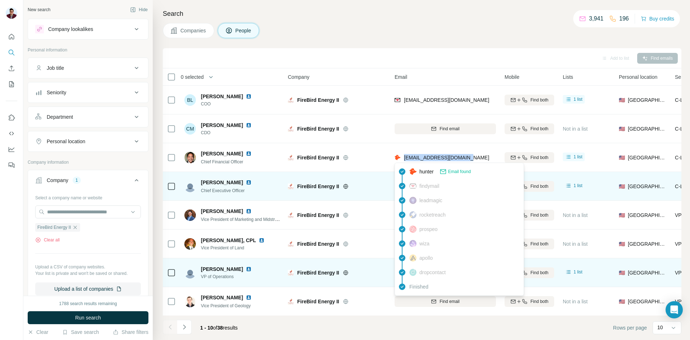
drag, startPoint x: 471, startPoint y: 159, endPoint x: 404, endPoint y: 158, distance: 67.6
click at [404, 158] on div "[EMAIL_ADDRESS][DOMAIN_NAME]" at bounding box center [445, 157] width 101 height 20
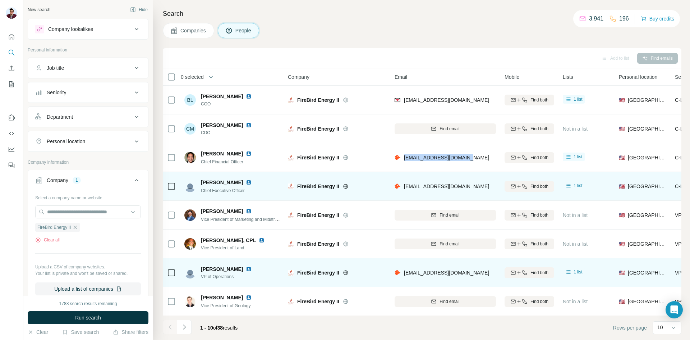
drag, startPoint x: 200, startPoint y: 182, endPoint x: 242, endPoint y: 182, distance: 42.1
click at [242, 182] on div "[PERSON_NAME] Chief Executive Officer" at bounding box center [222, 186] width 76 height 15
click at [249, 183] on img at bounding box center [249, 182] width 6 height 6
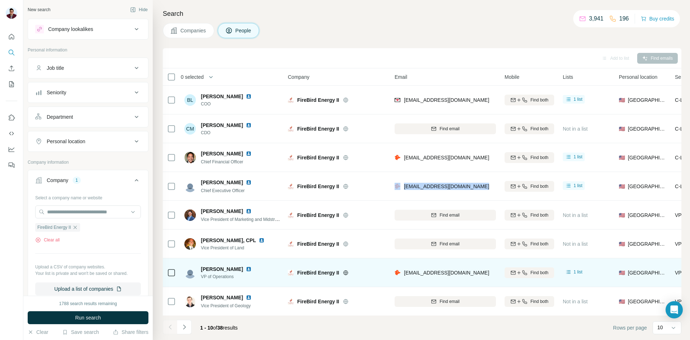
drag, startPoint x: 409, startPoint y: 184, endPoint x: 482, endPoint y: 185, distance: 73.0
click at [482, 185] on div "[EMAIL_ADDRESS][DOMAIN_NAME]" at bounding box center [445, 186] width 101 height 20
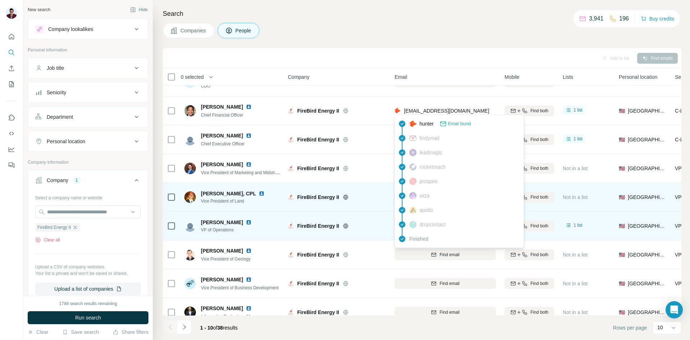
scroll to position [61, 0]
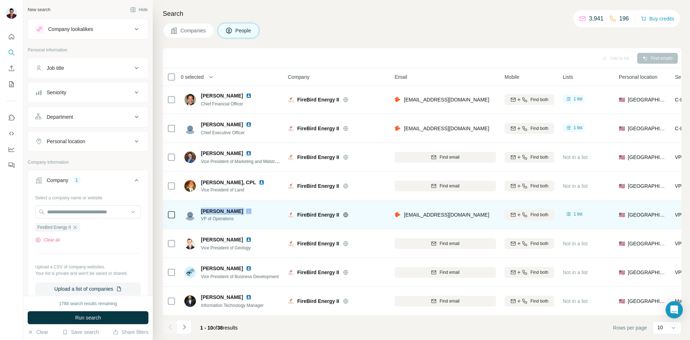
drag, startPoint x: 201, startPoint y: 207, endPoint x: 239, endPoint y: 211, distance: 38.3
click at [239, 211] on div "[PERSON_NAME]" at bounding box center [230, 210] width 59 height 7
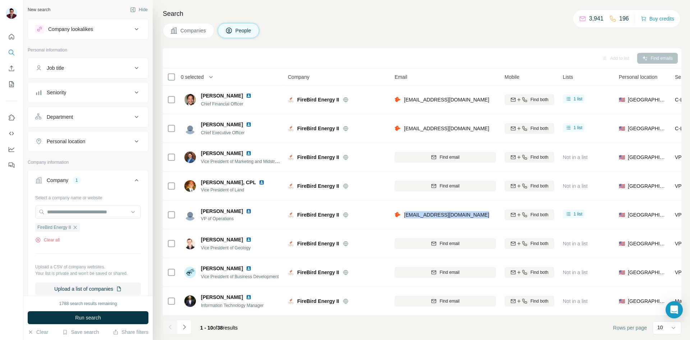
drag, startPoint x: 406, startPoint y: 210, endPoint x: 487, endPoint y: 210, distance: 80.9
click at [487, 210] on div "[EMAIL_ADDRESS][DOMAIN_NAME]" at bounding box center [445, 215] width 101 height 20
click at [499, 211] on td "[EMAIL_ADDRESS][DOMAIN_NAME]" at bounding box center [446, 214] width 110 height 29
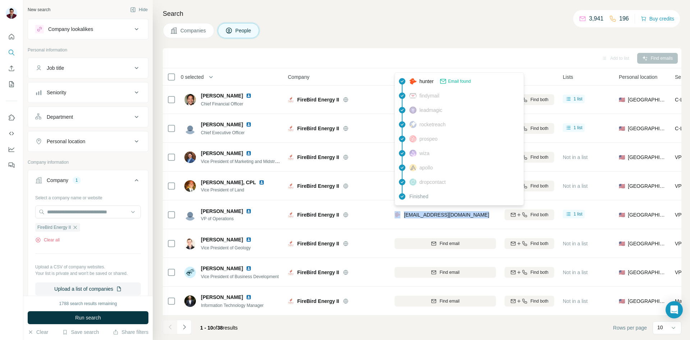
drag, startPoint x: 481, startPoint y: 212, endPoint x: 401, endPoint y: 211, distance: 80.2
click at [401, 211] on div "[EMAIL_ADDRESS][DOMAIN_NAME]" at bounding box center [445, 215] width 101 height 20
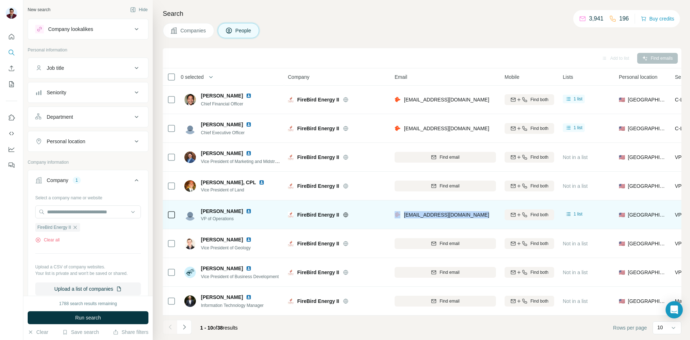
click at [246, 208] on img at bounding box center [249, 211] width 6 height 6
click at [378, 205] on div "FireBird Energy II" at bounding box center [337, 215] width 98 height 20
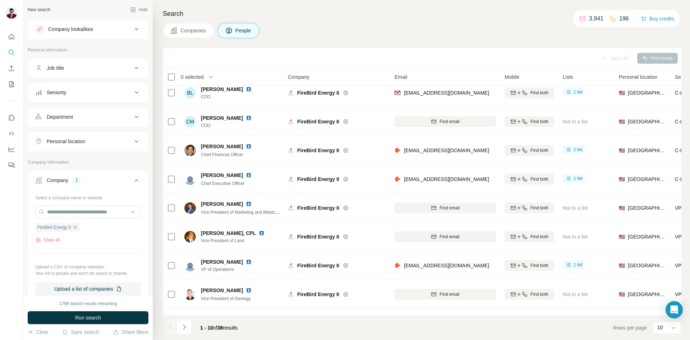
scroll to position [0, 0]
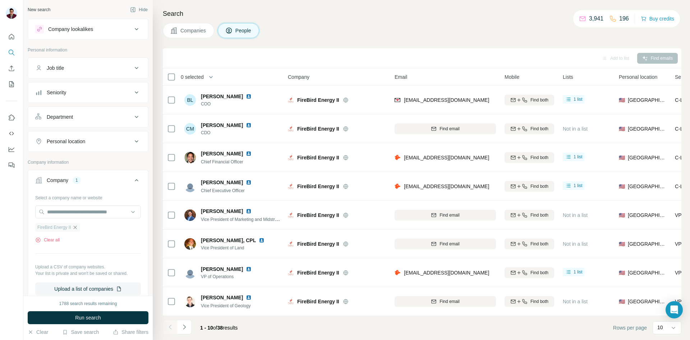
click at [76, 229] on icon "button" at bounding box center [75, 227] width 6 height 6
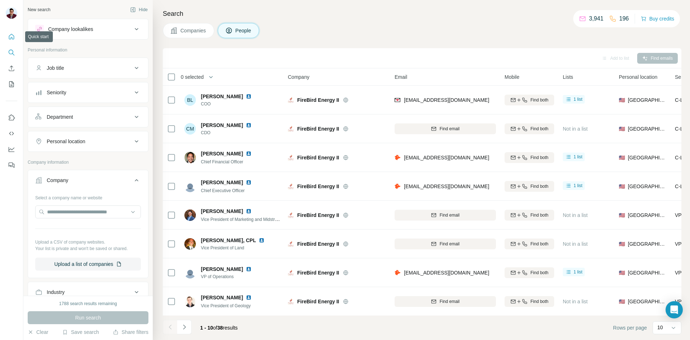
click at [13, 38] on icon "Quick start" at bounding box center [11, 36] width 7 height 7
click at [184, 32] on span "Companies" at bounding box center [194, 30] width 26 height 7
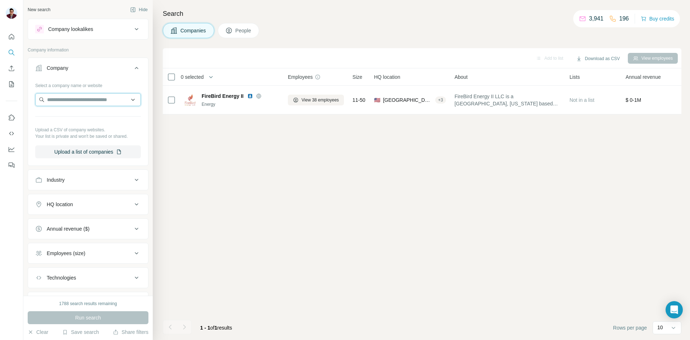
click at [75, 101] on input "text" at bounding box center [88, 99] width 106 height 13
paste input "**********"
type input "**********"
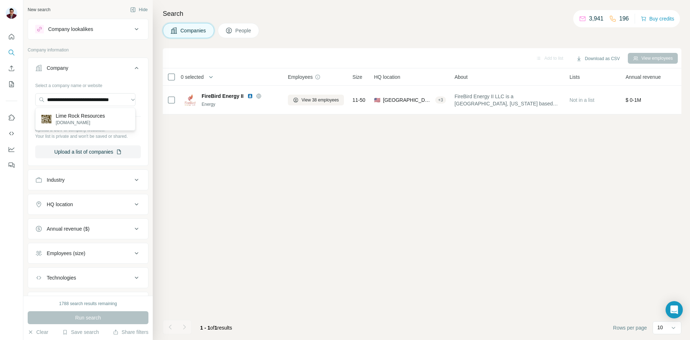
click at [80, 120] on p "[DOMAIN_NAME]" at bounding box center [80, 122] width 49 height 6
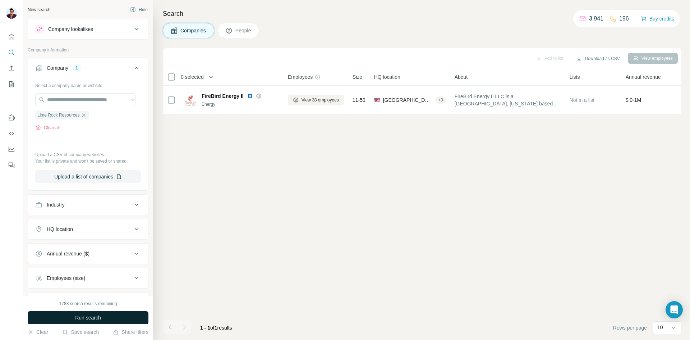
click at [88, 320] on span "Run search" at bounding box center [88, 317] width 26 height 7
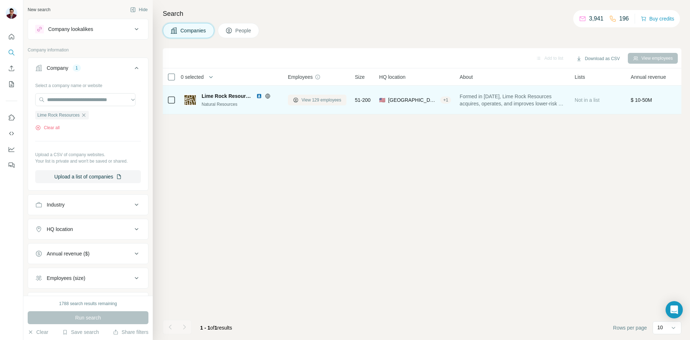
click at [309, 99] on span "View 129 employees" at bounding box center [322, 100] width 40 height 6
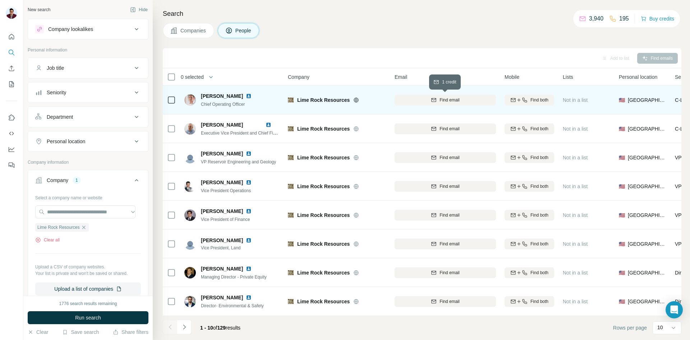
click at [458, 102] on span "Find email" at bounding box center [450, 100] width 20 height 6
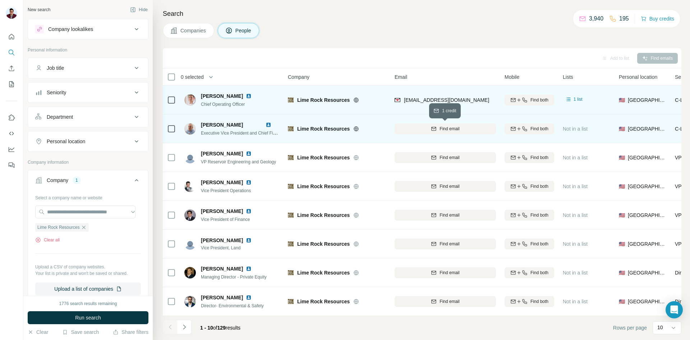
click at [474, 131] on div "Find email" at bounding box center [445, 128] width 101 height 6
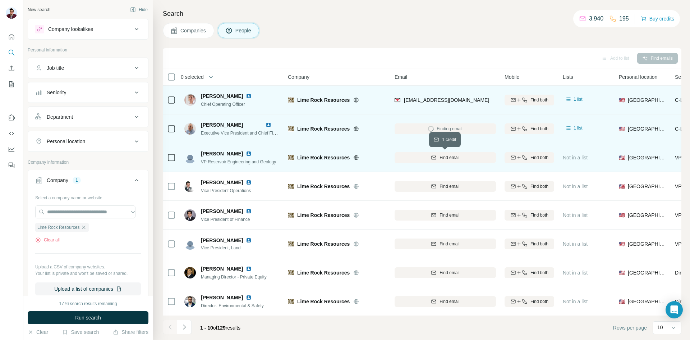
click at [440, 158] on span "Find email" at bounding box center [450, 157] width 20 height 6
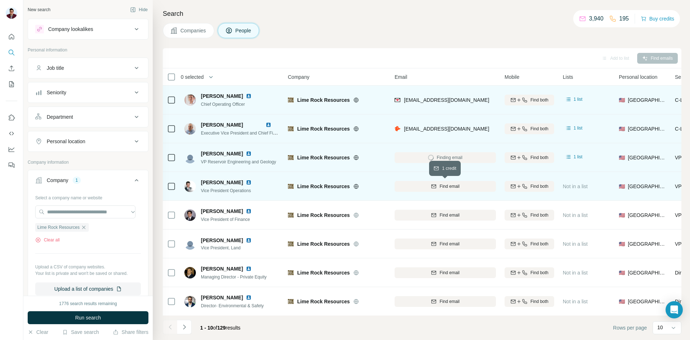
click at [442, 186] on span "Find email" at bounding box center [450, 186] width 20 height 6
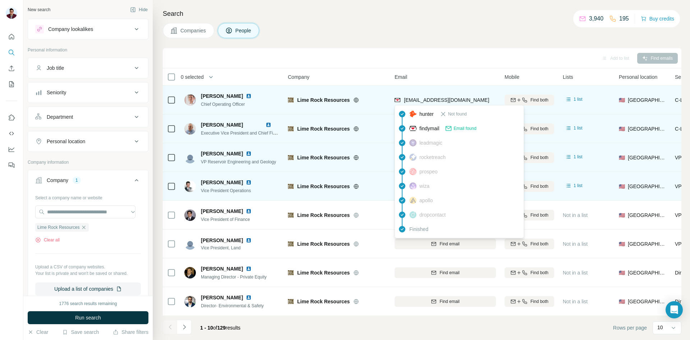
drag, startPoint x: 488, startPoint y: 102, endPoint x: 402, endPoint y: 103, distance: 85.9
click at [402, 103] on div "[EMAIL_ADDRESS][DOMAIN_NAME]" at bounding box center [445, 100] width 101 height 20
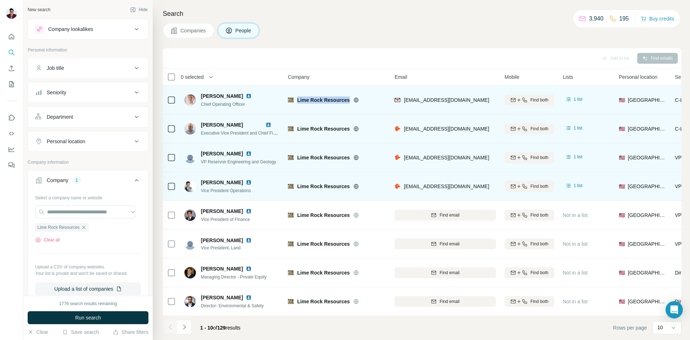
drag, startPoint x: 297, startPoint y: 99, endPoint x: 349, endPoint y: 100, distance: 52.1
click at [349, 100] on div "Lime Rock Resources" at bounding box center [337, 99] width 98 height 7
drag, startPoint x: 201, startPoint y: 104, endPoint x: 250, endPoint y: 108, distance: 48.3
click at [250, 108] on div "[PERSON_NAME] Chief Operating Officer" at bounding box center [232, 100] width 96 height 20
click at [250, 96] on img at bounding box center [249, 96] width 6 height 6
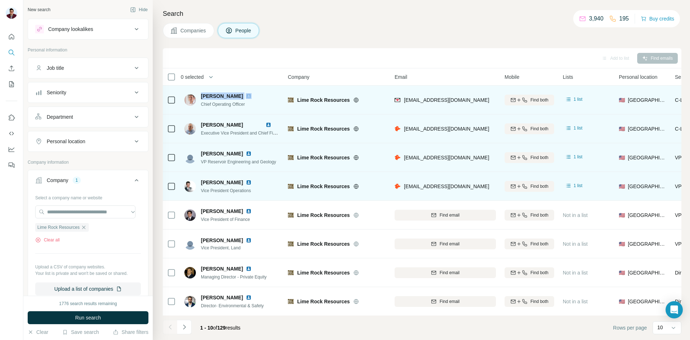
drag, startPoint x: 201, startPoint y: 96, endPoint x: 251, endPoint y: 95, distance: 50.3
click at [251, 95] on div "[PERSON_NAME]" at bounding box center [230, 95] width 59 height 7
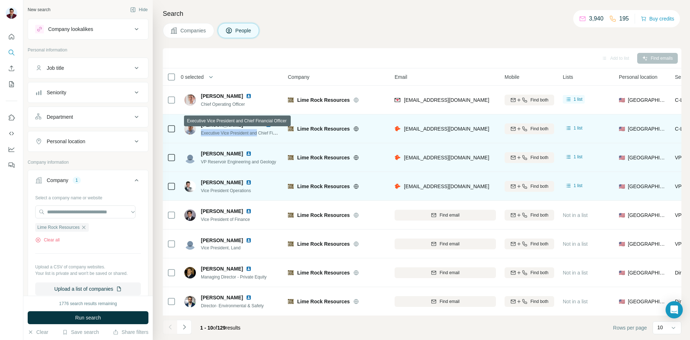
drag, startPoint x: 201, startPoint y: 132, endPoint x: 259, endPoint y: 131, distance: 57.5
click at [259, 131] on span "Executive Vice President and Chief Financial Officer" at bounding box center [251, 133] width 100 height 6
click at [215, 130] on span "Executive Vice President and Chief Financial Officer" at bounding box center [251, 133] width 100 height 6
drag, startPoint x: 200, startPoint y: 132, endPoint x: 282, endPoint y: 132, distance: 82.0
click at [282, 132] on td "[PERSON_NAME] Executive Vice President and Chief Financial Officer" at bounding box center [232, 128] width 104 height 29
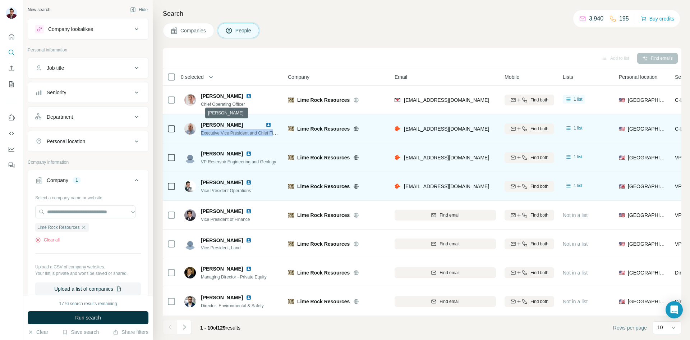
drag, startPoint x: 202, startPoint y: 124, endPoint x: 263, endPoint y: 124, distance: 61.5
click at [263, 124] on div "[PERSON_NAME]" at bounding box center [240, 124] width 79 height 7
click at [270, 125] on img at bounding box center [269, 125] width 6 height 6
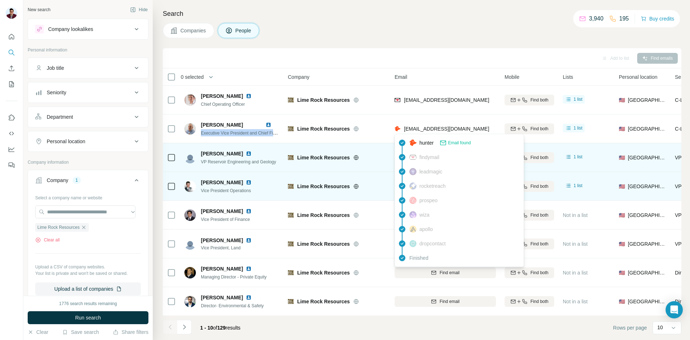
drag, startPoint x: 403, startPoint y: 128, endPoint x: 485, endPoint y: 129, distance: 81.6
click at [485, 129] on div "[EMAIL_ADDRESS][DOMAIN_NAME]" at bounding box center [445, 129] width 101 height 20
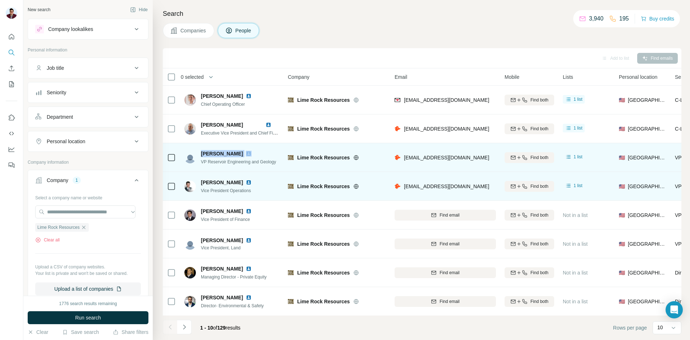
drag, startPoint x: 200, startPoint y: 154, endPoint x: 232, endPoint y: 155, distance: 32.0
click at [232, 155] on div "[PERSON_NAME] VP Reservoir Engineering and Geology" at bounding box center [230, 157] width 92 height 15
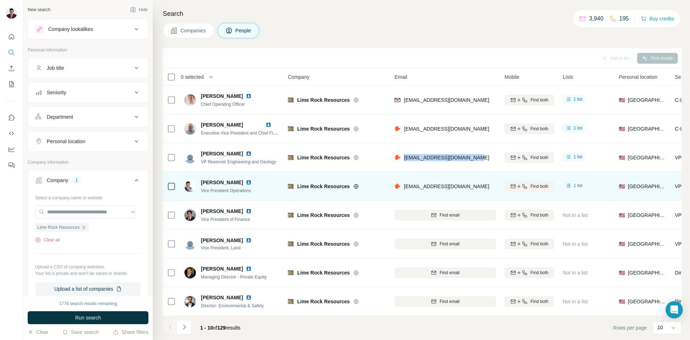
drag, startPoint x: 405, startPoint y: 158, endPoint x: 476, endPoint y: 159, distance: 71.9
click at [476, 159] on div "[EMAIL_ADDRESS][DOMAIN_NAME]" at bounding box center [445, 157] width 101 height 20
drag, startPoint x: 200, startPoint y: 160, endPoint x: 288, endPoint y: 165, distance: 88.2
click at [0, 0] on tr "[PERSON_NAME] VP Reservoir Engineering and Geology Lime Rock Resources [EMAIL_A…" at bounding box center [0, 0] width 0 height 0
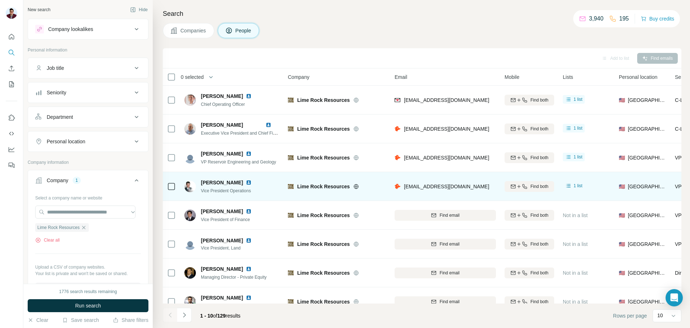
click at [246, 154] on div at bounding box center [253, 154] width 14 height 6
click at [246, 152] on img at bounding box center [249, 154] width 6 height 6
drag, startPoint x: 200, startPoint y: 182, endPoint x: 239, endPoint y: 182, distance: 39.6
click at [239, 182] on div "[PERSON_NAME] Vice President Operations" at bounding box center [222, 186] width 76 height 15
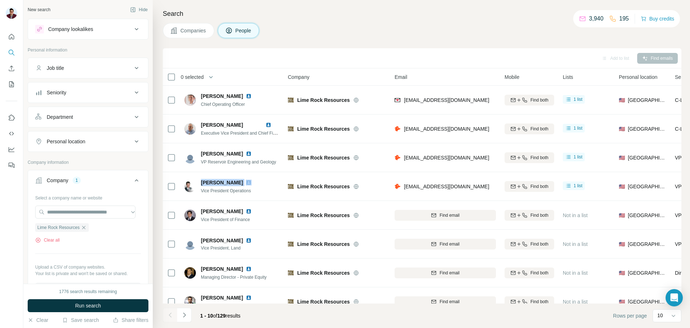
drag, startPoint x: 403, startPoint y: 186, endPoint x: 490, endPoint y: 188, distance: 86.7
click at [490, 188] on div "[EMAIL_ADDRESS][DOMAIN_NAME]" at bounding box center [445, 186] width 101 height 20
drag, startPoint x: 201, startPoint y: 191, endPoint x: 263, endPoint y: 193, distance: 61.9
click at [263, 193] on div "[PERSON_NAME] Vice President Operations" at bounding box center [232, 186] width 96 height 20
click at [246, 181] on img at bounding box center [249, 182] width 6 height 6
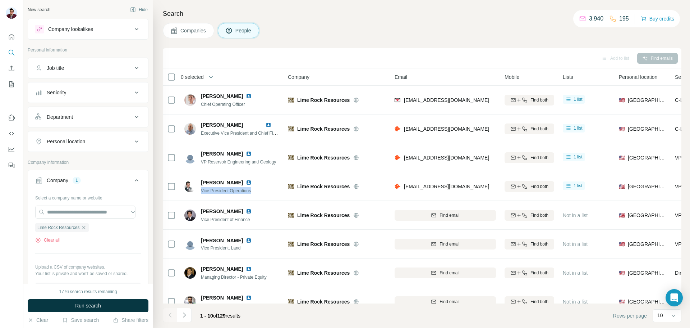
click at [193, 30] on span "Companies" at bounding box center [194, 30] width 26 height 7
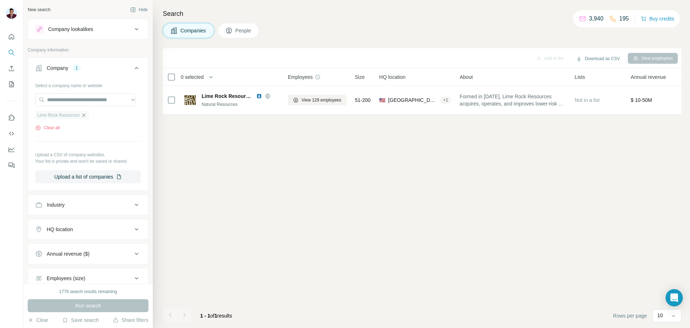
click at [85, 116] on icon "button" at bounding box center [84, 115] width 6 height 6
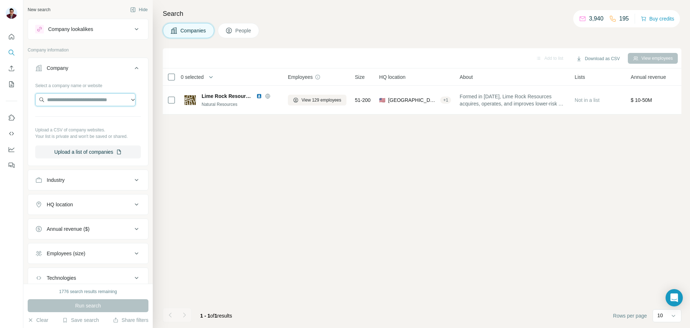
click at [78, 102] on input "text" at bounding box center [85, 99] width 100 height 13
paste input "**********"
type input "**********"
click at [78, 117] on p "[PERSON_NAME] Resources" at bounding box center [89, 115] width 67 height 7
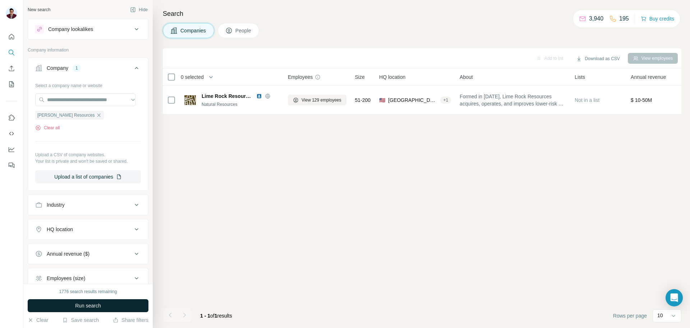
click at [91, 305] on span "Run search" at bounding box center [88, 305] width 26 height 7
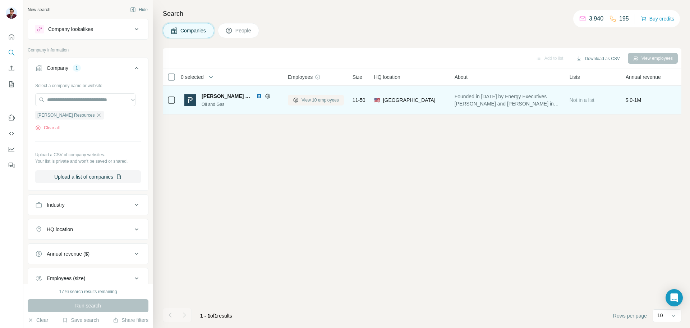
click at [317, 100] on span "View 10 employees" at bounding box center [320, 100] width 37 height 6
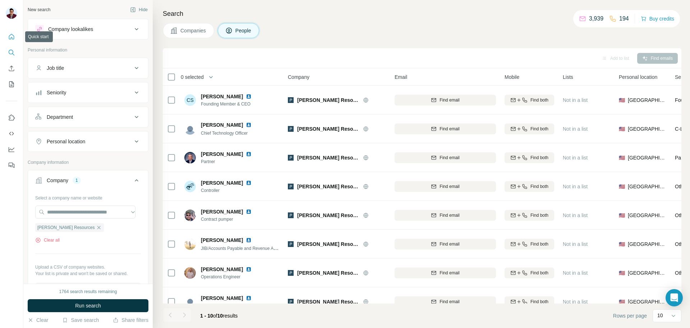
click at [15, 38] on icon "Quick start" at bounding box center [11, 36] width 7 height 7
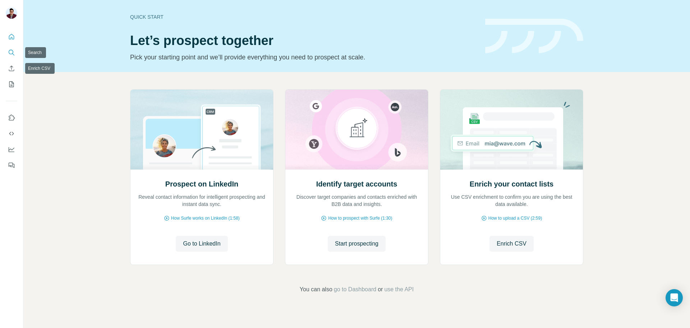
click at [13, 54] on icon "Search" at bounding box center [13, 54] width 2 height 2
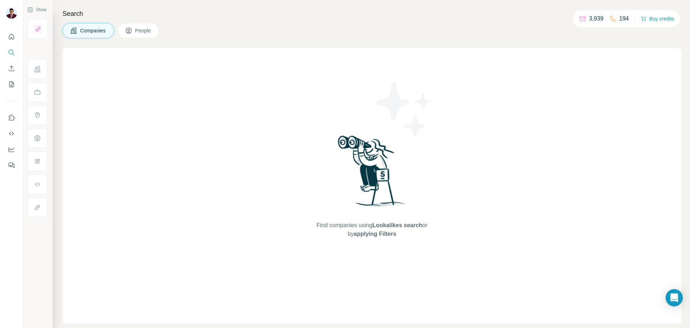
click at [263, 83] on div "Find companies using Lookalikes search or by applying Filters" at bounding box center [372, 185] width 619 height 275
click at [99, 30] on span "Companies" at bounding box center [93, 30] width 26 height 7
click at [13, 50] on icon "Search" at bounding box center [11, 52] width 5 height 5
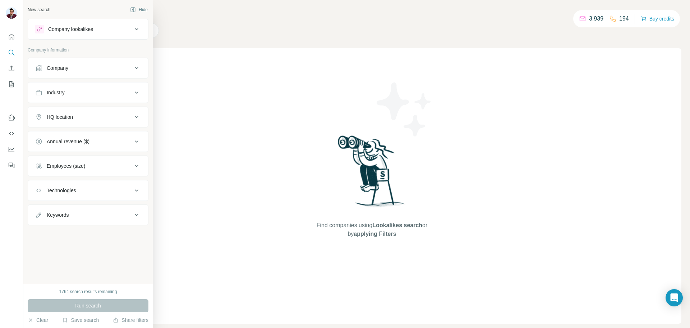
click at [66, 69] on div "Company" at bounding box center [58, 67] width 22 height 7
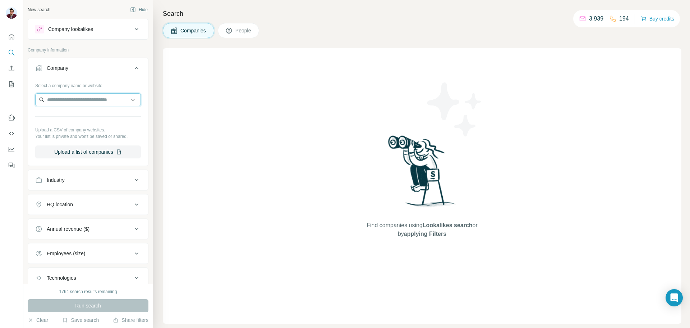
click at [83, 102] on input "text" at bounding box center [88, 99] width 106 height 13
paste input "**********"
type input "**********"
click at [80, 120] on p "[DOMAIN_NAME]" at bounding box center [80, 122] width 49 height 6
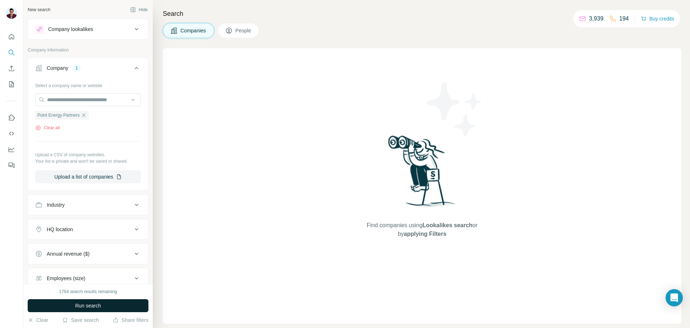
click at [78, 303] on span "Run search" at bounding box center [88, 305] width 26 height 7
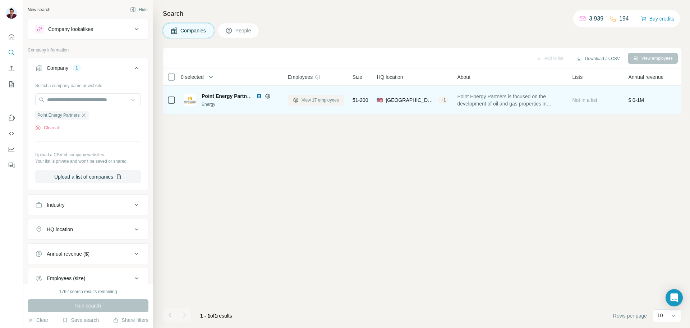
click at [302, 99] on span "View 17 employees" at bounding box center [320, 100] width 37 height 6
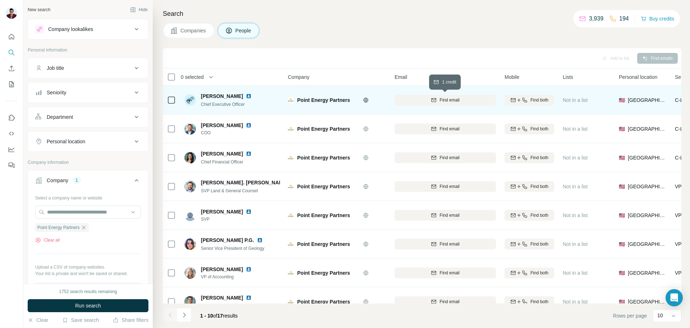
click at [455, 102] on span "Find email" at bounding box center [450, 100] width 20 height 6
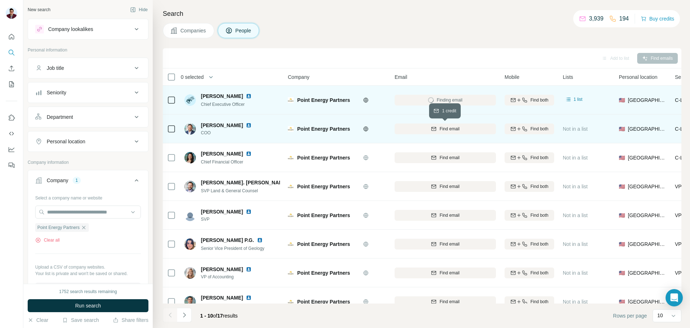
click at [445, 130] on span "Find email" at bounding box center [450, 128] width 20 height 6
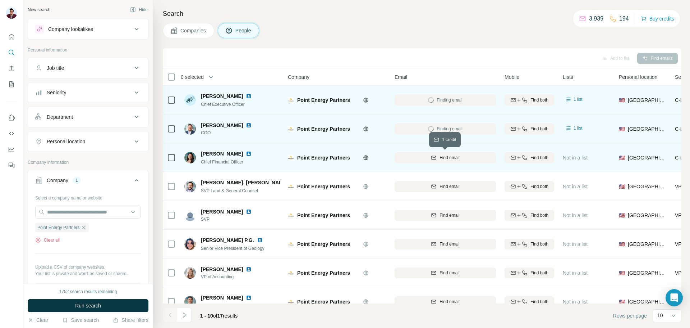
click at [429, 158] on div "Find email" at bounding box center [445, 157] width 101 height 6
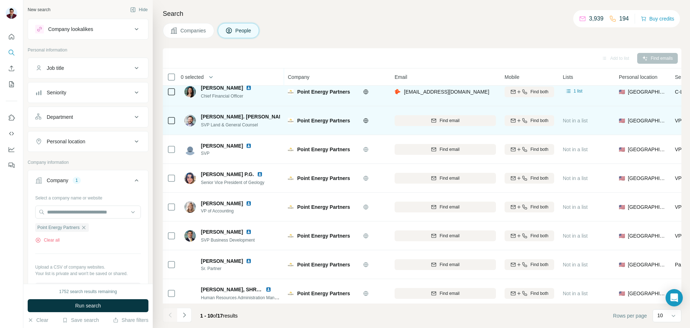
scroll to position [74, 0]
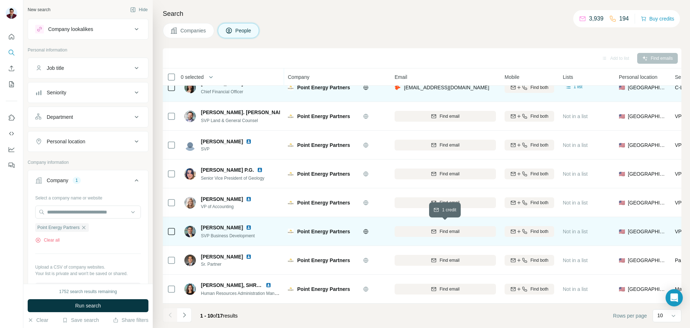
click at [458, 229] on span "Find email" at bounding box center [450, 231] width 20 height 6
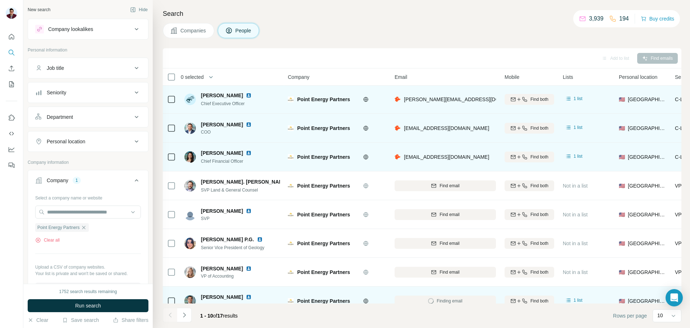
scroll to position [0, 0]
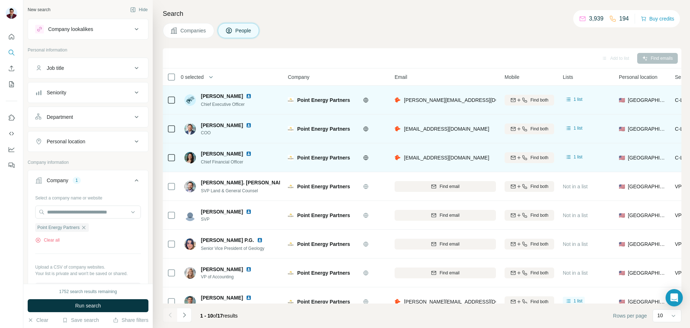
click at [246, 97] on img at bounding box center [249, 96] width 6 height 6
drag, startPoint x: 298, startPoint y: 97, endPoint x: 353, endPoint y: 96, distance: 55.4
click at [353, 96] on div "Point Energy Partners" at bounding box center [328, 99] width 62 height 7
drag, startPoint x: 200, startPoint y: 96, endPoint x: 233, endPoint y: 95, distance: 32.7
click at [233, 95] on div "[PERSON_NAME] Chief Executive Officer" at bounding box center [222, 99] width 76 height 15
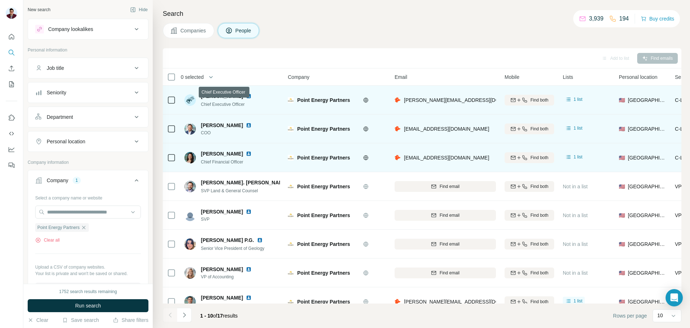
click at [249, 104] on div "Chief Executive Officer" at bounding box center [230, 103] width 59 height 7
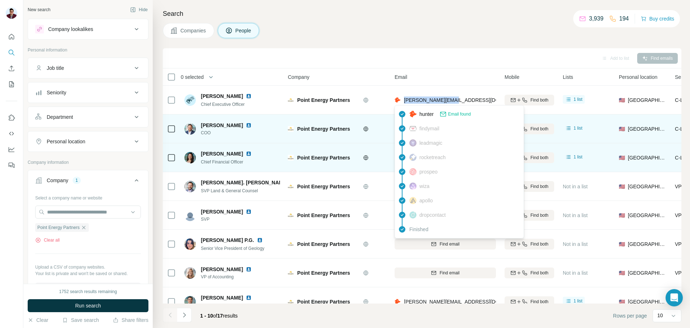
drag, startPoint x: 459, startPoint y: 98, endPoint x: 405, endPoint y: 104, distance: 54.6
click at [405, 104] on div "[PERSON_NAME][EMAIL_ADDRESS][DOMAIN_NAME]" at bounding box center [445, 100] width 101 height 20
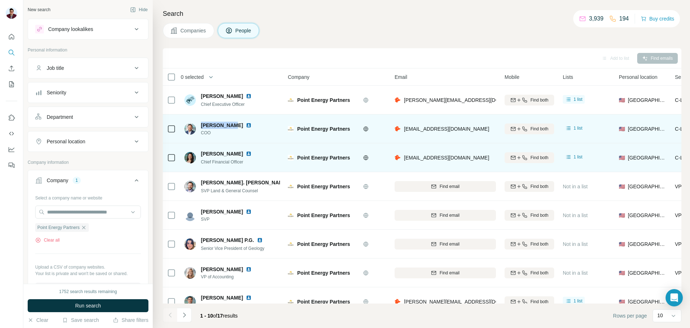
drag, startPoint x: 200, startPoint y: 123, endPoint x: 230, endPoint y: 122, distance: 30.2
click at [230, 122] on div "[PERSON_NAME] COO" at bounding box center [222, 129] width 76 height 14
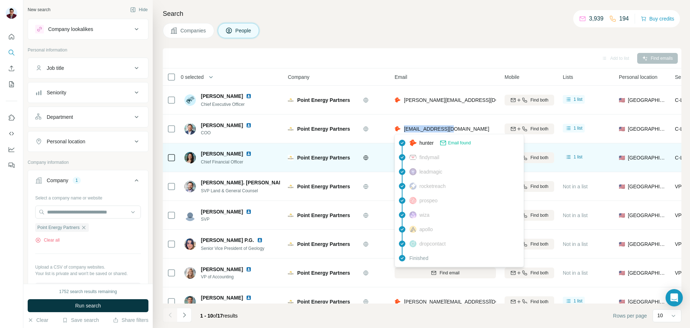
drag, startPoint x: 464, startPoint y: 128, endPoint x: 403, endPoint y: 129, distance: 61.1
click at [403, 129] on div "[EMAIL_ADDRESS][DOMAIN_NAME]" at bounding box center [445, 129] width 101 height 20
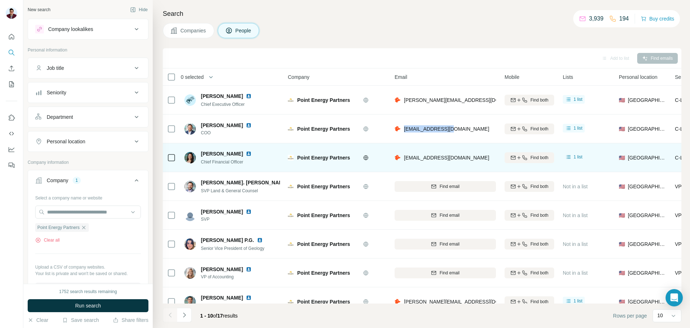
click at [246, 125] on img at bounding box center [249, 125] width 6 height 6
drag, startPoint x: 217, startPoint y: 133, endPoint x: 199, endPoint y: 132, distance: 17.6
click at [199, 132] on div "[PERSON_NAME] COO" at bounding box center [222, 129] width 76 height 14
drag, startPoint x: 202, startPoint y: 153, endPoint x: 230, endPoint y: 152, distance: 28.4
click at [230, 152] on span "[PERSON_NAME]" at bounding box center [222, 153] width 42 height 7
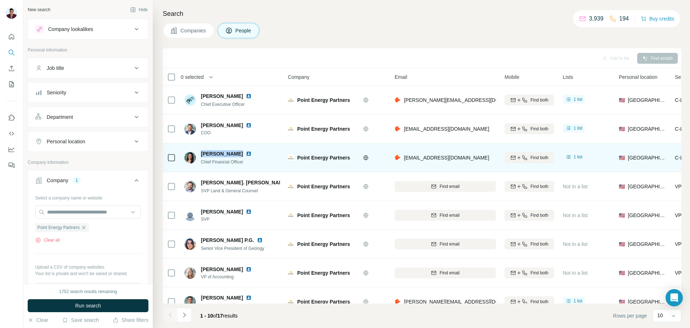
click at [246, 155] on img at bounding box center [249, 154] width 6 height 6
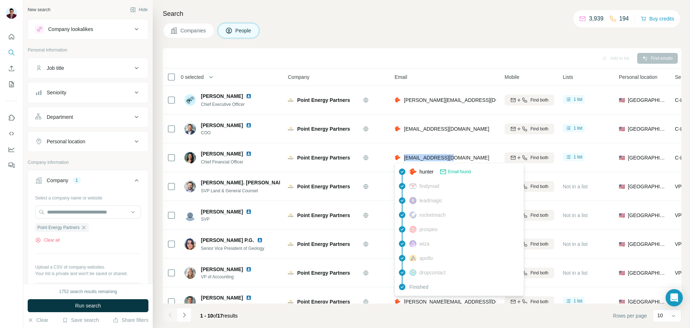
drag, startPoint x: 460, startPoint y: 159, endPoint x: 404, endPoint y: 161, distance: 55.4
click at [404, 161] on div "[EMAIL_ADDRESS][DOMAIN_NAME]" at bounding box center [445, 157] width 101 height 20
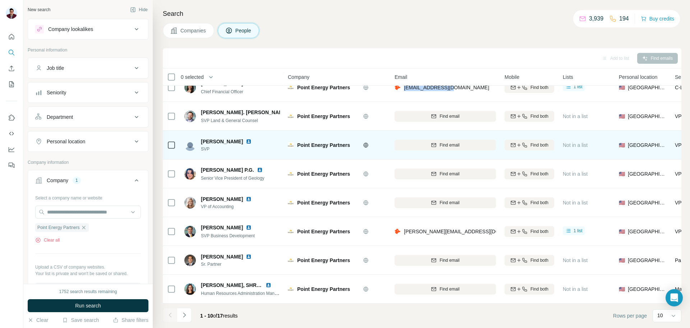
scroll to position [74, 0]
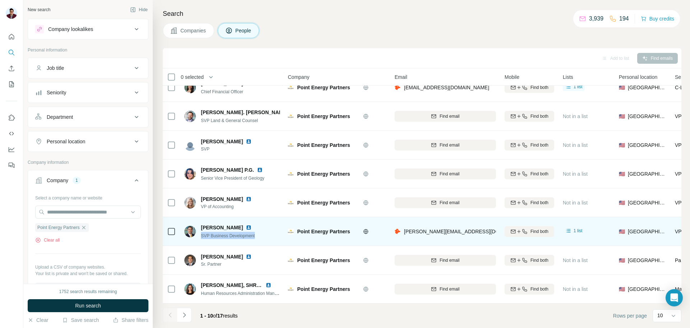
drag, startPoint x: 201, startPoint y: 232, endPoint x: 265, endPoint y: 236, distance: 63.8
click at [265, 236] on div "[PERSON_NAME] SVP Business Development" at bounding box center [232, 231] width 96 height 20
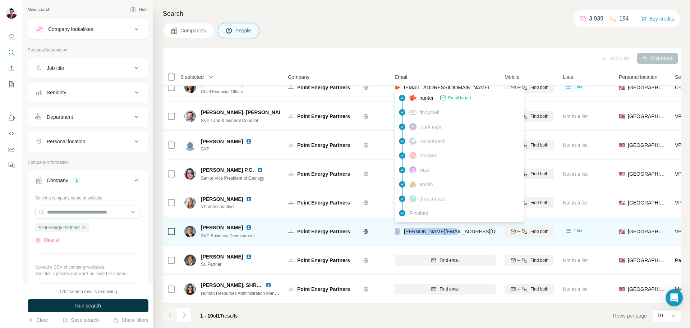
drag, startPoint x: 448, startPoint y: 228, endPoint x: 401, endPoint y: 228, distance: 46.7
click at [401, 228] on div "[PERSON_NAME][EMAIL_ADDRESS][DOMAIN_NAME]" at bounding box center [445, 231] width 101 height 20
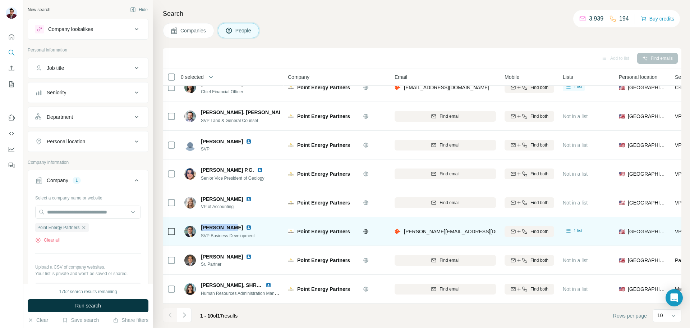
drag, startPoint x: 201, startPoint y: 222, endPoint x: 228, endPoint y: 224, distance: 27.8
click at [228, 224] on div "[PERSON_NAME] SVP Business Development" at bounding box center [222, 231] width 76 height 15
click at [246, 224] on img at bounding box center [249, 227] width 6 height 6
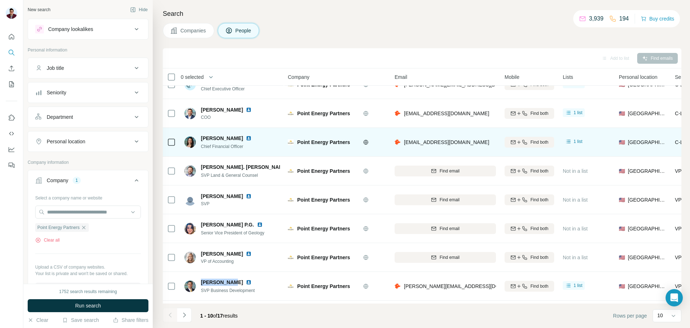
scroll to position [0, 0]
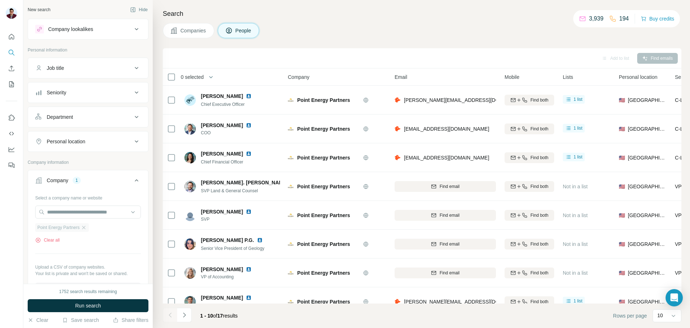
click at [77, 228] on span "Point Energy Partners" at bounding box center [58, 227] width 42 height 6
click at [178, 33] on button "Companies" at bounding box center [188, 30] width 51 height 15
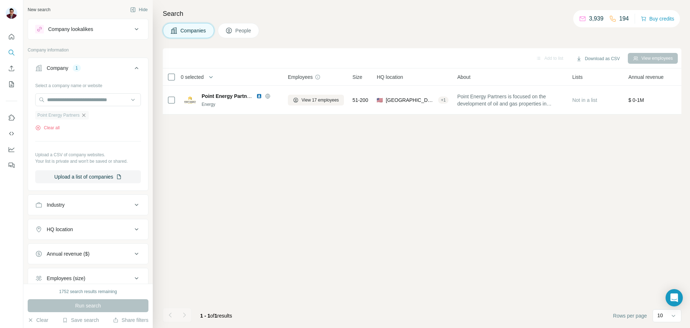
click at [86, 114] on icon "button" at bounding box center [83, 114] width 3 height 3
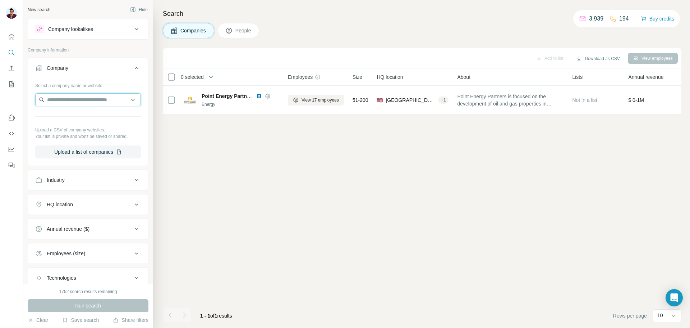
click at [79, 103] on input "text" at bounding box center [88, 99] width 106 height 13
type input "**********"
click at [79, 117] on p "Jetta Operating Company" at bounding box center [85, 115] width 58 height 7
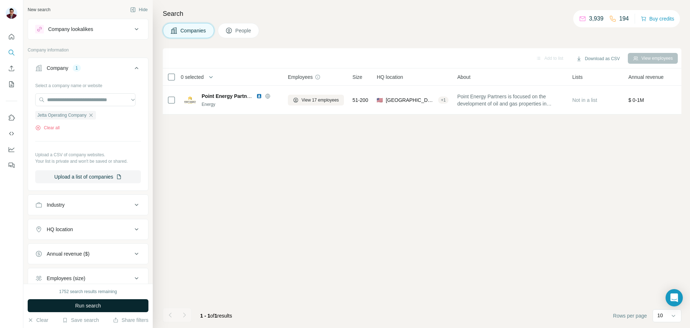
click at [79, 306] on span "Run search" at bounding box center [88, 305] width 26 height 7
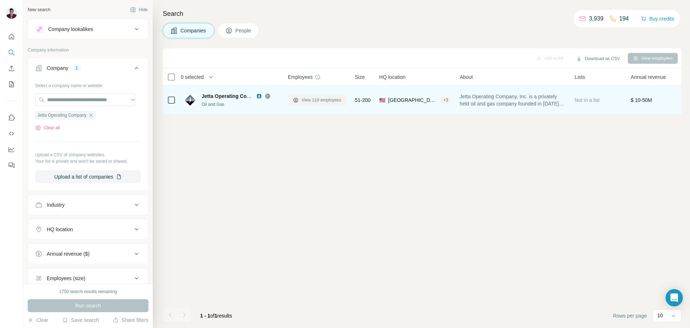
click at [309, 98] on span "View 118 employees" at bounding box center [322, 100] width 40 height 6
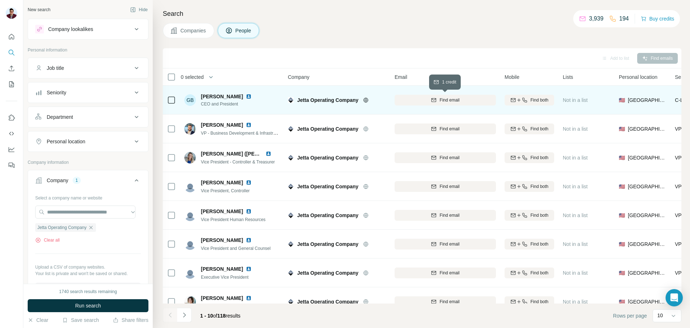
click at [456, 103] on span "Find email" at bounding box center [450, 100] width 20 height 6
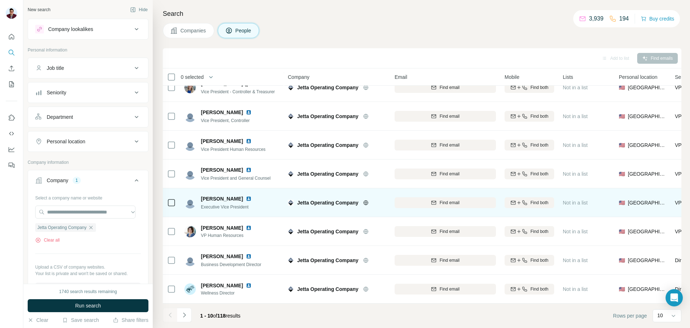
scroll to position [74, 0]
click at [432, 200] on icon "button" at bounding box center [434, 203] width 6 height 6
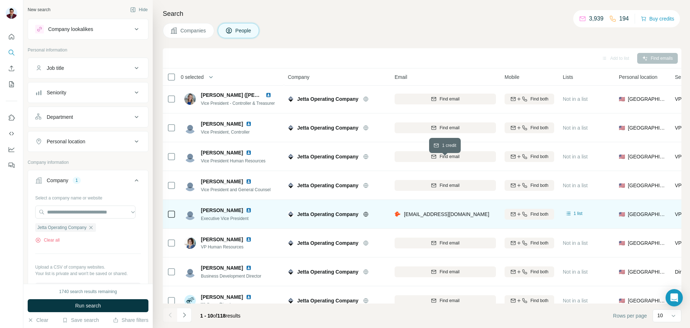
scroll to position [72, 0]
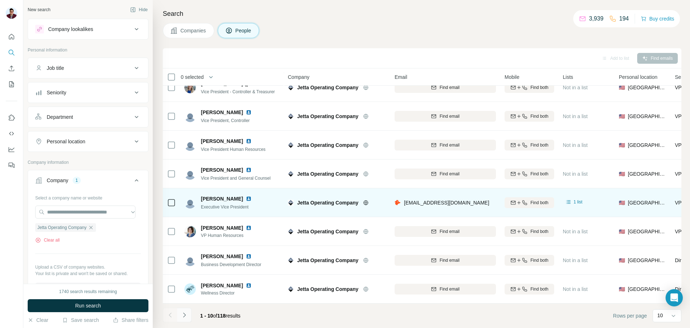
click at [183, 318] on icon "Navigate to next page" at bounding box center [184, 314] width 7 height 7
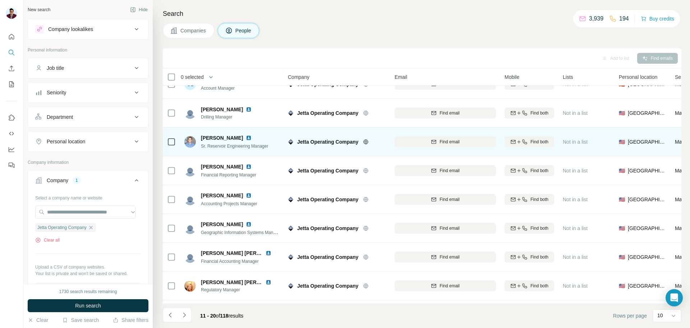
scroll to position [0, 0]
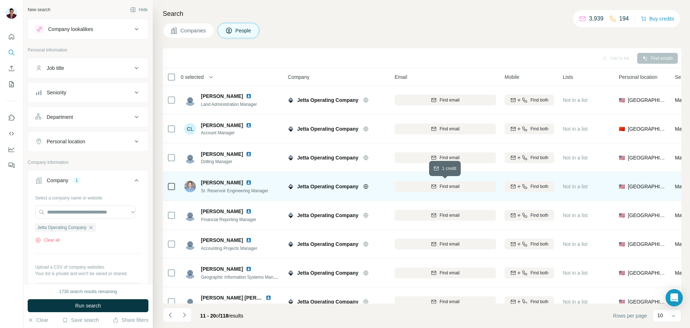
click at [429, 185] on div "Find email" at bounding box center [445, 186] width 101 height 6
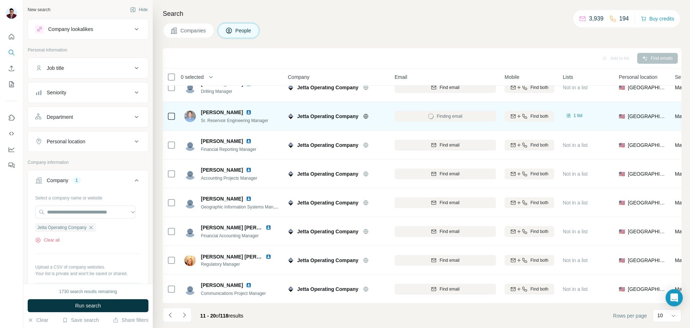
scroll to position [74, 0]
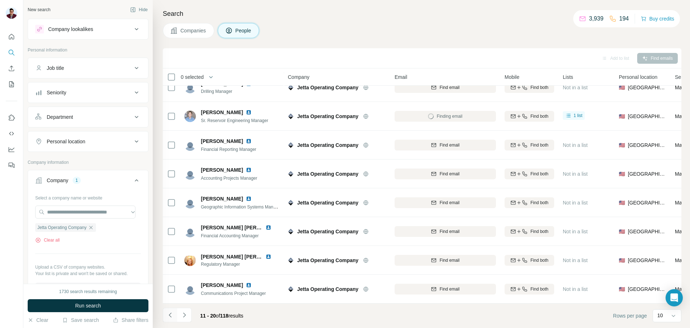
click at [169, 313] on icon "Navigate to previous page" at bounding box center [170, 314] width 7 height 7
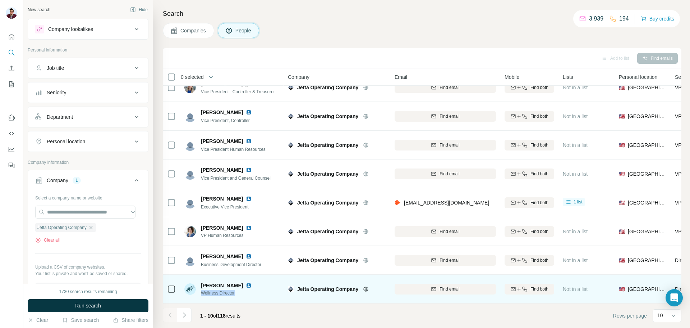
drag, startPoint x: 201, startPoint y: 291, endPoint x: 245, endPoint y: 298, distance: 44.1
click at [245, 298] on td "[PERSON_NAME] Wellness Director" at bounding box center [232, 288] width 104 height 29
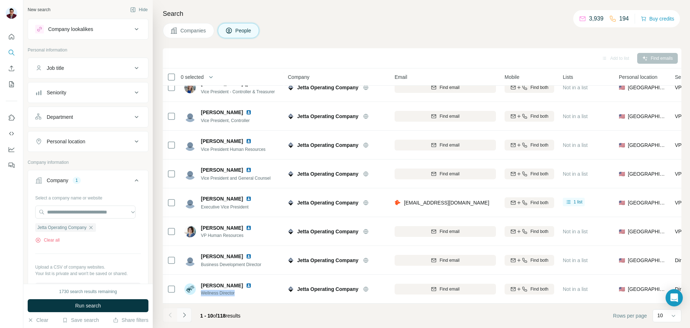
click at [187, 315] on icon "Navigate to next page" at bounding box center [184, 314] width 7 height 7
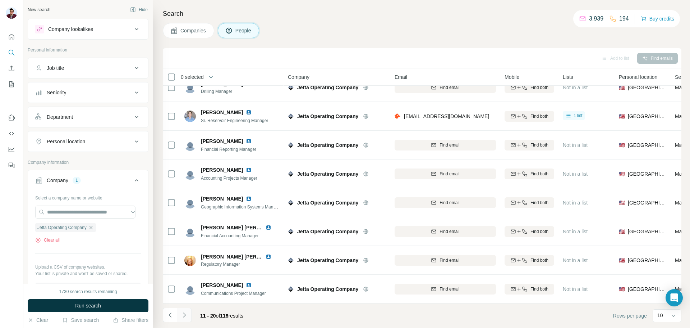
click at [187, 315] on icon "Navigate to next page" at bounding box center [184, 314] width 7 height 7
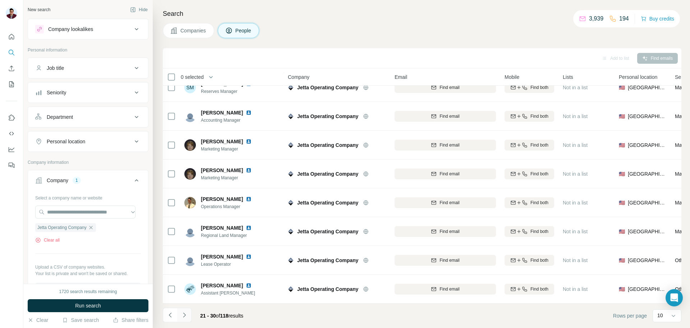
click at [188, 316] on icon "Navigate to next page" at bounding box center [184, 314] width 7 height 7
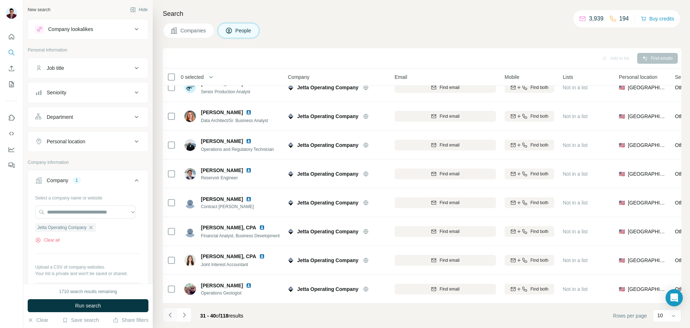
click at [171, 316] on icon "Navigate to previous page" at bounding box center [170, 314] width 7 height 7
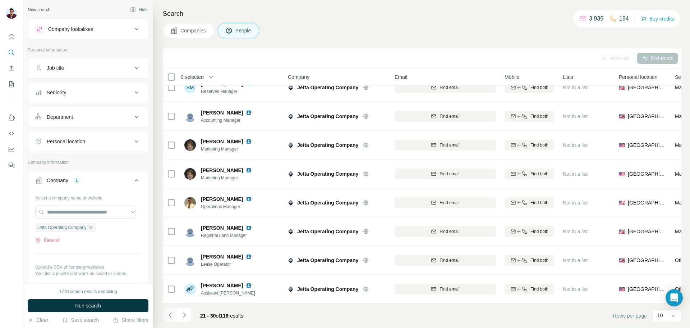
click at [171, 316] on icon "Navigate to previous page" at bounding box center [170, 314] width 7 height 7
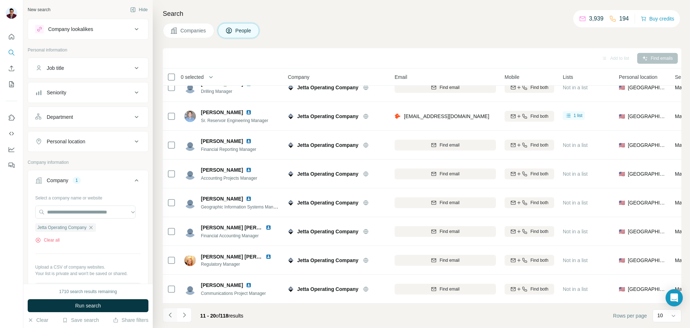
click at [171, 316] on icon "Navigate to previous page" at bounding box center [170, 314] width 7 height 7
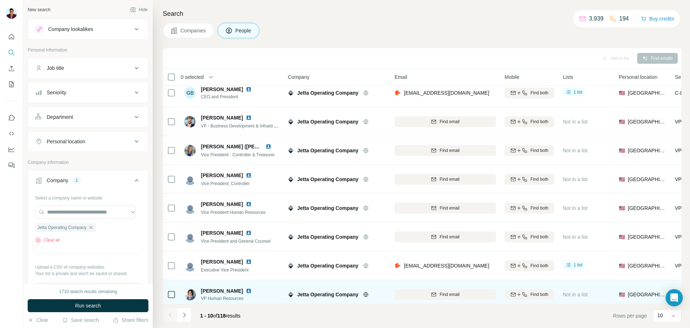
scroll to position [0, 0]
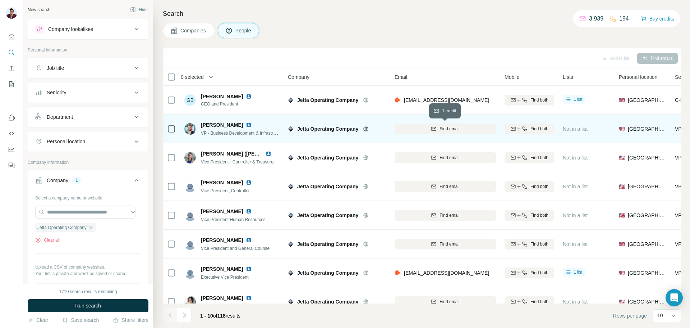
click at [442, 133] on button "Find email" at bounding box center [445, 128] width 101 height 11
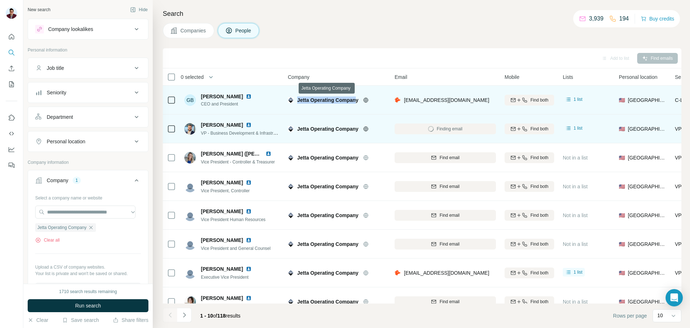
drag, startPoint x: 297, startPoint y: 99, endPoint x: 356, endPoint y: 100, distance: 58.3
click at [356, 100] on span "Jetta Operating Company" at bounding box center [327, 100] width 61 height 6
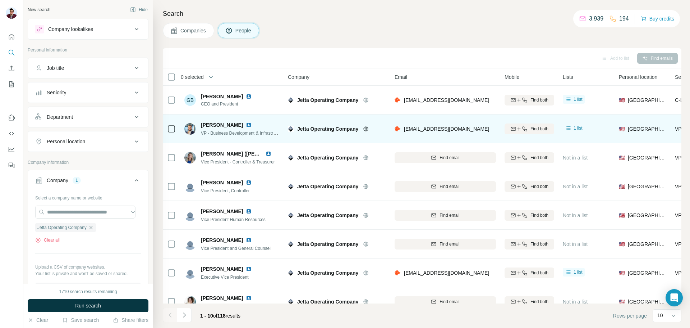
click at [311, 74] on div "Company" at bounding box center [337, 77] width 98 height 8
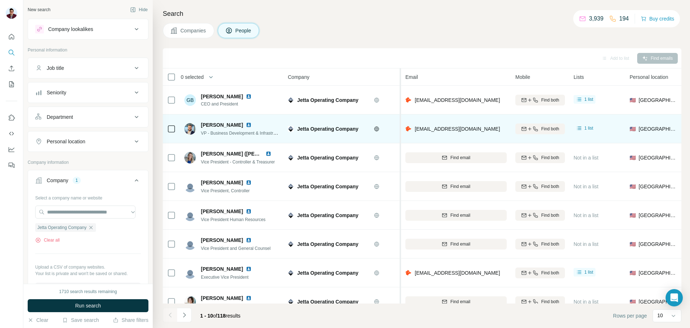
drag, startPoint x: 389, startPoint y: 79, endPoint x: 401, endPoint y: 78, distance: 12.7
click at [0, 0] on tr "0 selected People Company Email Mobile Lists Personal location Seniority Depart…" at bounding box center [0, 0] width 0 height 0
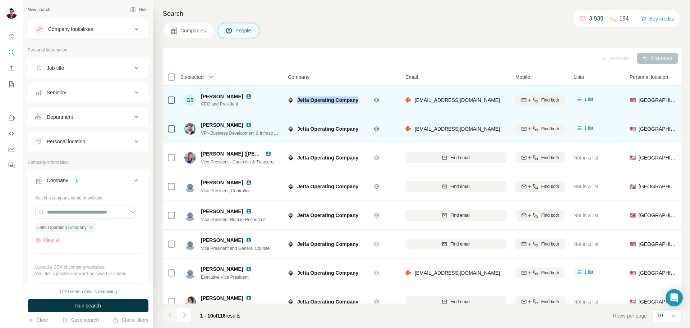
drag, startPoint x: 363, startPoint y: 98, endPoint x: 297, endPoint y: 101, distance: 66.6
click at [297, 101] on div "Jetta Operating Company" at bounding box center [342, 99] width 109 height 7
drag, startPoint x: 201, startPoint y: 95, endPoint x: 226, endPoint y: 93, distance: 24.9
click at [226, 93] on div "[PERSON_NAME]" at bounding box center [230, 96] width 59 height 7
drag, startPoint x: 241, startPoint y: 105, endPoint x: 198, endPoint y: 100, distance: 42.4
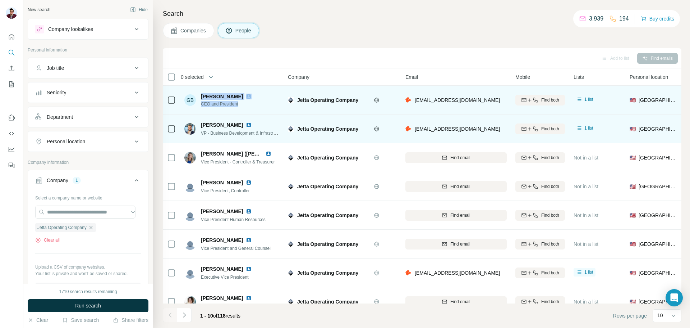
click at [198, 100] on div "GB [PERSON_NAME] CEO and President" at bounding box center [232, 100] width 96 height 20
click at [240, 104] on span "CEO and President" at bounding box center [230, 104] width 59 height 6
drag, startPoint x: 240, startPoint y: 104, endPoint x: 201, endPoint y: 105, distance: 39.2
click at [201, 105] on span "CEO and President" at bounding box center [230, 104] width 59 height 6
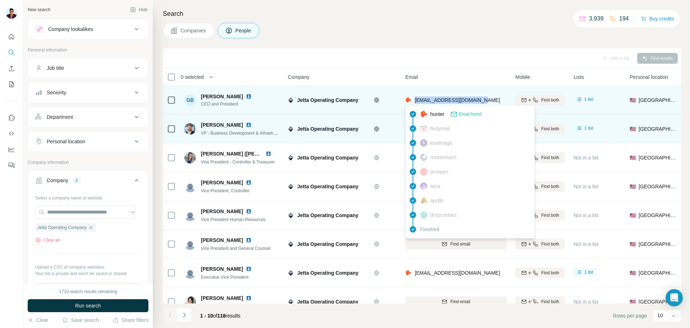
drag, startPoint x: 482, startPoint y: 99, endPoint x: 415, endPoint y: 100, distance: 66.9
click at [415, 100] on div "[EMAIL_ADDRESS][DOMAIN_NAME]" at bounding box center [456, 100] width 101 height 20
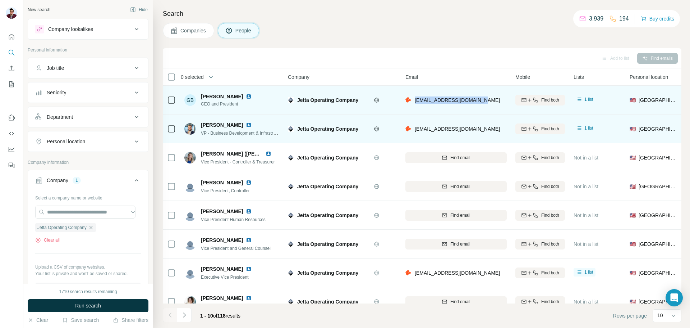
click at [246, 95] on img at bounding box center [249, 96] width 6 height 6
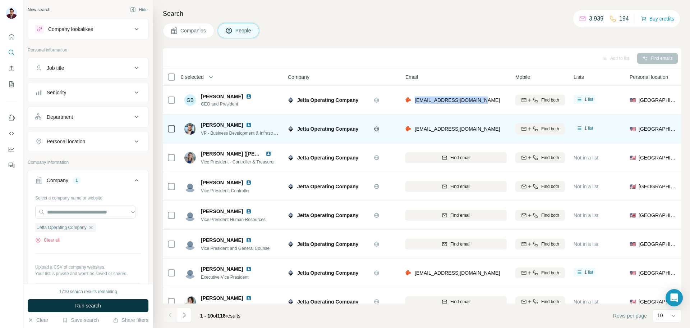
drag, startPoint x: 200, startPoint y: 123, endPoint x: 242, endPoint y: 123, distance: 41.7
click at [242, 123] on div "[PERSON_NAME] VP - Business Development & Infrastructure; President - Anthracit…" at bounding box center [232, 128] width 96 height 15
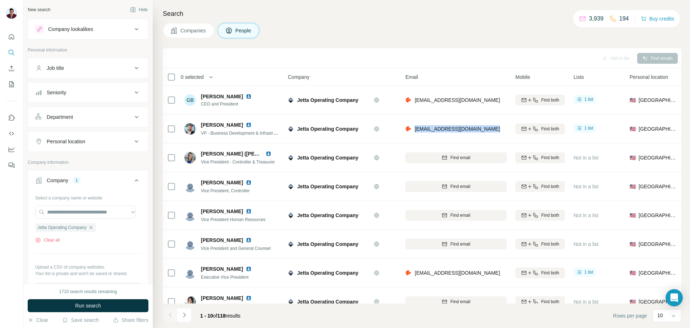
drag, startPoint x: 416, startPoint y: 128, endPoint x: 489, endPoint y: 127, distance: 73.4
click at [489, 127] on div "[EMAIL_ADDRESS][DOMAIN_NAME]" at bounding box center [456, 129] width 101 height 20
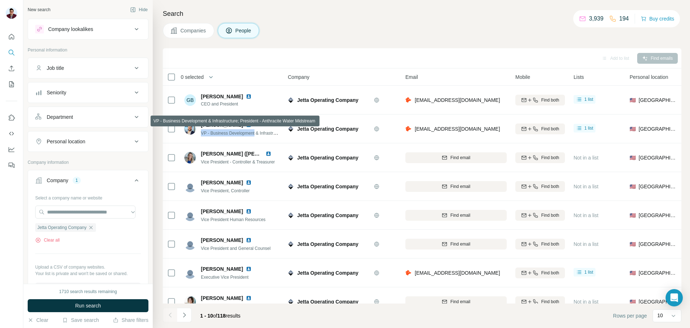
drag, startPoint x: 201, startPoint y: 131, endPoint x: 257, endPoint y: 131, distance: 55.4
click at [257, 131] on span "VP - Business Development & Infrastructure; President - Anthracite Water Midstr…" at bounding box center [282, 133] width 162 height 6
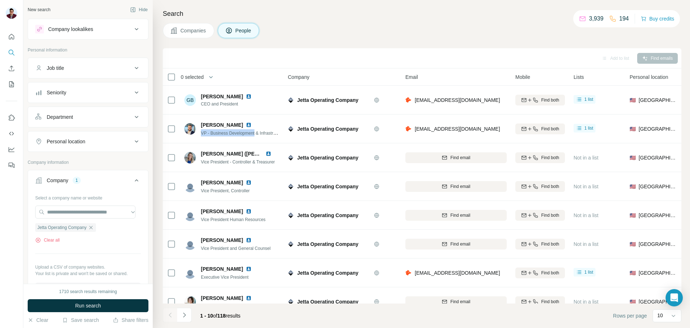
click at [247, 124] on img at bounding box center [249, 125] width 6 height 6
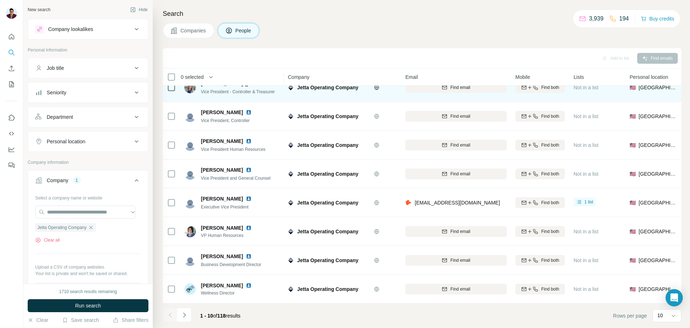
scroll to position [74, 0]
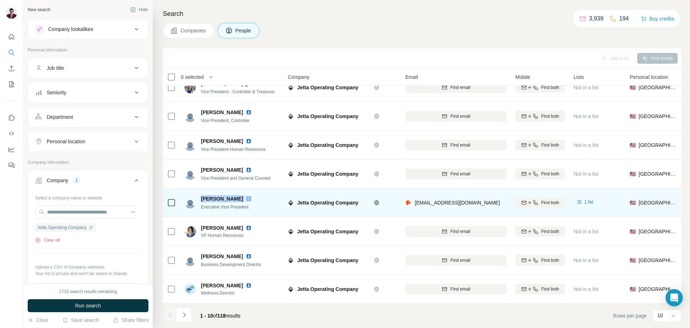
drag, startPoint x: 202, startPoint y: 195, endPoint x: 252, endPoint y: 193, distance: 49.3
click at [252, 195] on div "[PERSON_NAME]" at bounding box center [230, 198] width 59 height 7
drag, startPoint x: 416, startPoint y: 199, endPoint x: 499, endPoint y: 199, distance: 83.8
click at [499, 199] on div "[EMAIL_ADDRESS][DOMAIN_NAME]" at bounding box center [456, 202] width 101 height 20
click at [252, 196] on img at bounding box center [249, 199] width 6 height 6
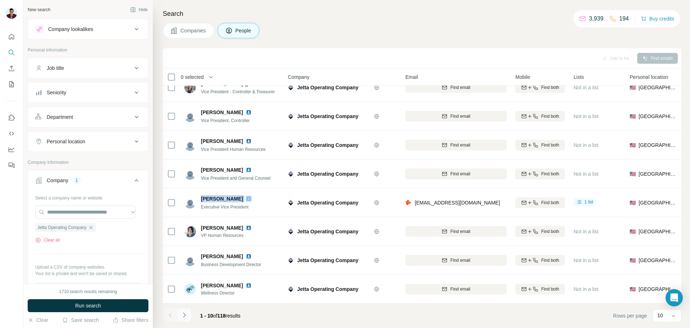
click at [186, 315] on icon "Navigate to next page" at bounding box center [184, 314] width 7 height 7
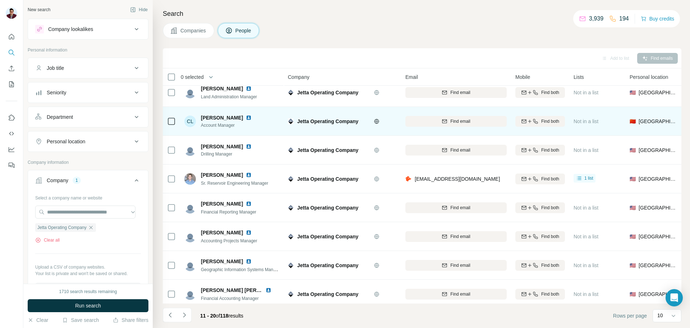
scroll to position [0, 0]
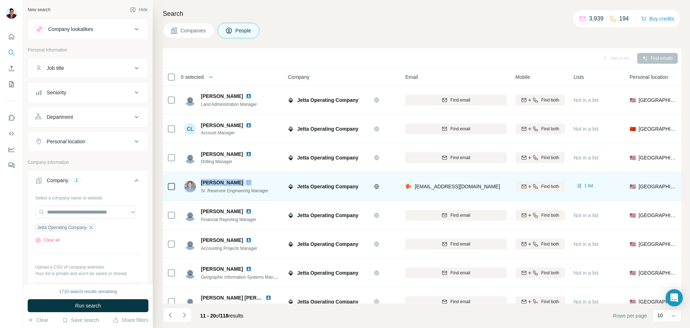
drag, startPoint x: 201, startPoint y: 184, endPoint x: 242, endPoint y: 181, distance: 40.8
click at [242, 181] on div "[PERSON_NAME]" at bounding box center [234, 182] width 67 height 7
drag, startPoint x: 201, startPoint y: 191, endPoint x: 277, endPoint y: 189, distance: 76.3
click at [277, 189] on div "[PERSON_NAME] Reservoir Engineering Manager" at bounding box center [232, 186] width 96 height 20
drag, startPoint x: 413, startPoint y: 188, endPoint x: 492, endPoint y: 185, distance: 78.8
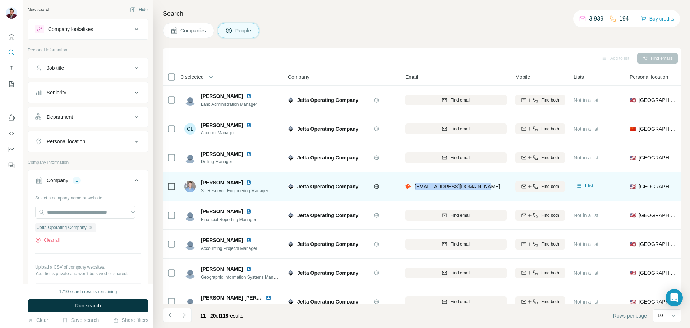
click at [492, 185] on div "[EMAIL_ADDRESS][DOMAIN_NAME]" at bounding box center [456, 186] width 101 height 20
click at [247, 183] on img at bounding box center [249, 182] width 6 height 6
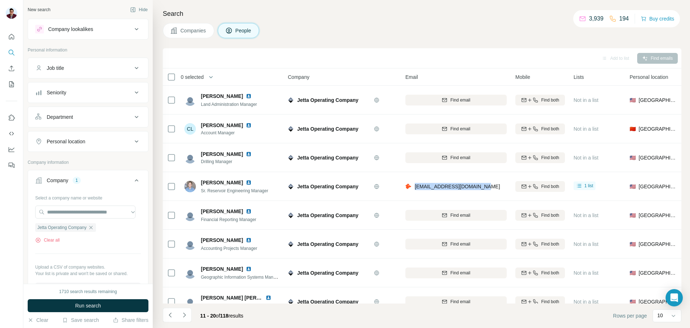
click at [191, 29] on span "Companies" at bounding box center [194, 30] width 26 height 7
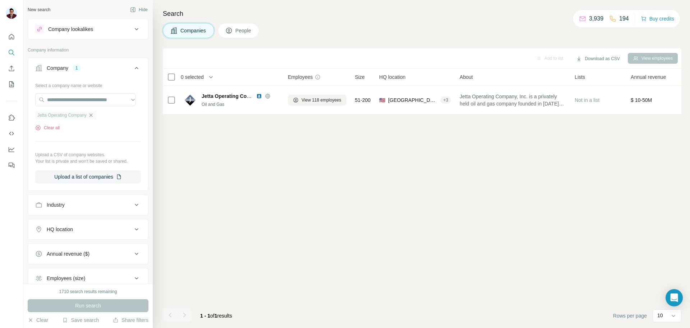
click at [92, 117] on icon "button" at bounding box center [91, 115] width 6 height 6
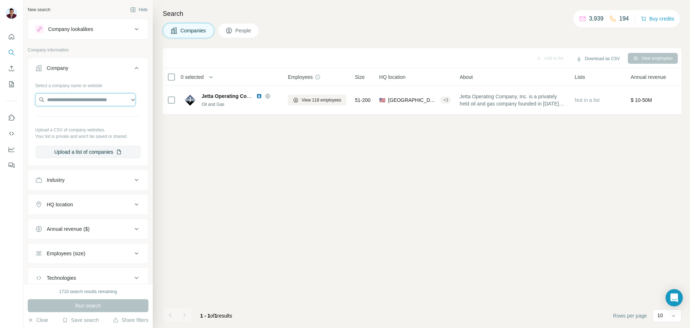
click at [69, 104] on input "text" at bounding box center [85, 99] width 100 height 13
type input "**********"
click at [74, 122] on p "[DOMAIN_NAME]" at bounding box center [73, 122] width 35 height 6
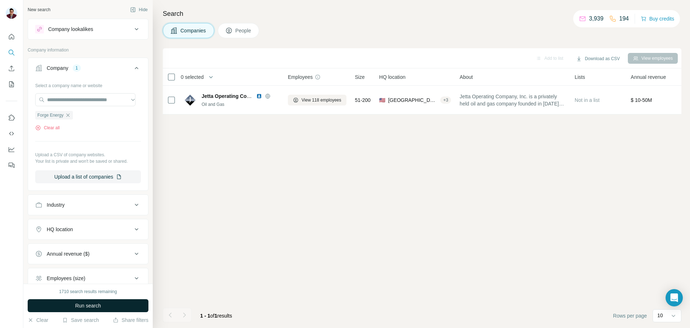
click at [94, 301] on button "Run search" at bounding box center [88, 305] width 121 height 13
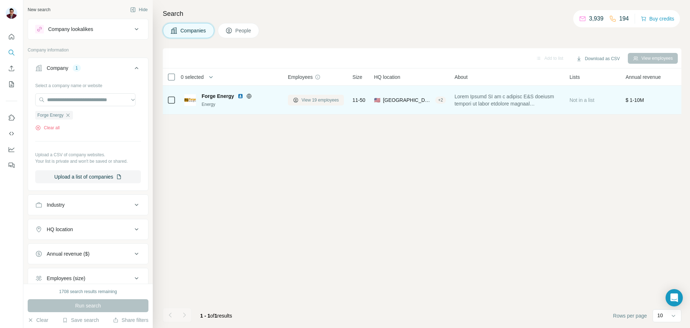
click at [319, 96] on button "View 19 employees" at bounding box center [316, 100] width 56 height 11
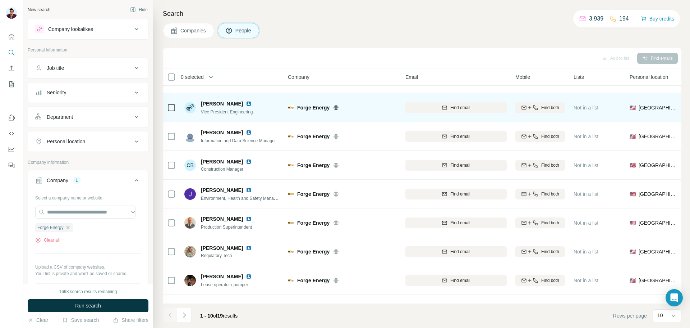
scroll to position [74, 0]
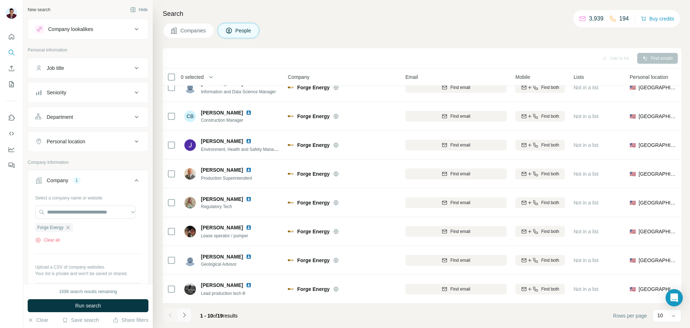
click at [182, 312] on icon "Navigate to next page" at bounding box center [184, 314] width 7 height 7
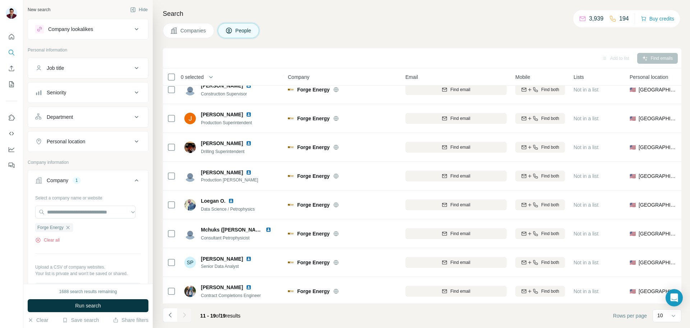
scroll to position [45, 0]
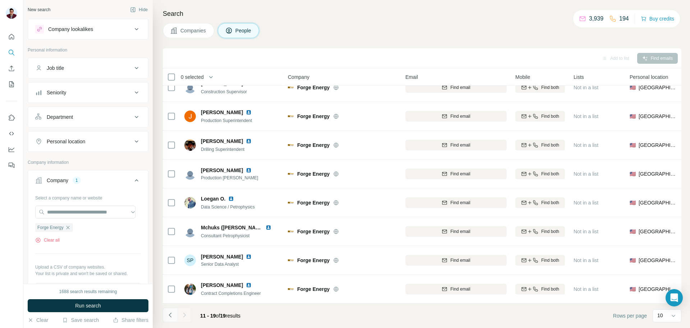
click at [173, 319] on button "Navigate to previous page" at bounding box center [170, 314] width 14 height 14
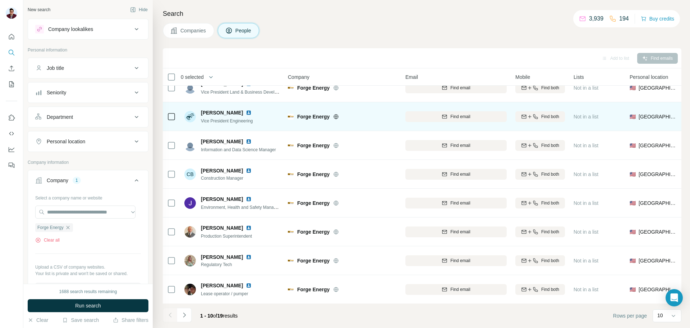
scroll to position [0, 0]
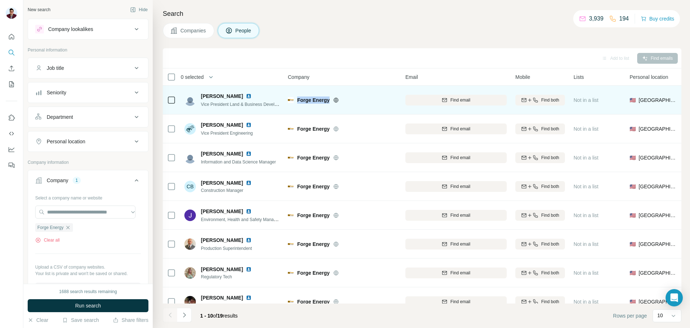
drag, startPoint x: 297, startPoint y: 101, endPoint x: 332, endPoint y: 100, distance: 34.9
click at [332, 100] on div "Forge Energy" at bounding box center [342, 99] width 109 height 7
click at [452, 102] on span "Find email" at bounding box center [461, 100] width 20 height 6
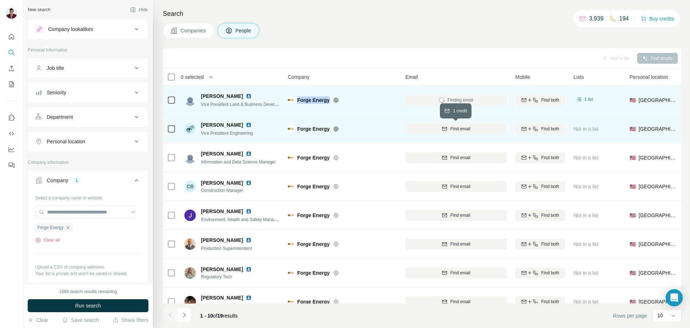
click at [452, 131] on span "Find email" at bounding box center [461, 128] width 20 height 6
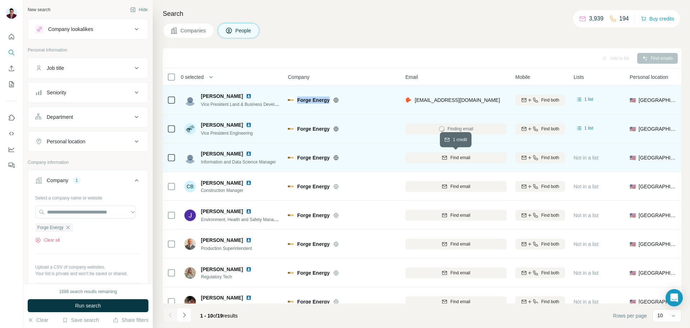
click at [457, 161] on button "Find email" at bounding box center [456, 157] width 101 height 11
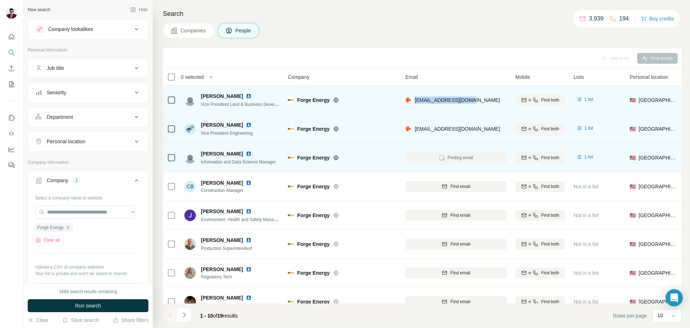
drag, startPoint x: 415, startPoint y: 100, endPoint x: 482, endPoint y: 99, distance: 66.9
click at [482, 99] on div "[EMAIL_ADDRESS][DOMAIN_NAME]" at bounding box center [456, 100] width 101 height 20
click at [246, 96] on img at bounding box center [249, 96] width 6 height 6
drag, startPoint x: 202, startPoint y: 95, endPoint x: 227, endPoint y: 95, distance: 25.2
click at [227, 95] on div "[PERSON_NAME]" at bounding box center [240, 95] width 79 height 7
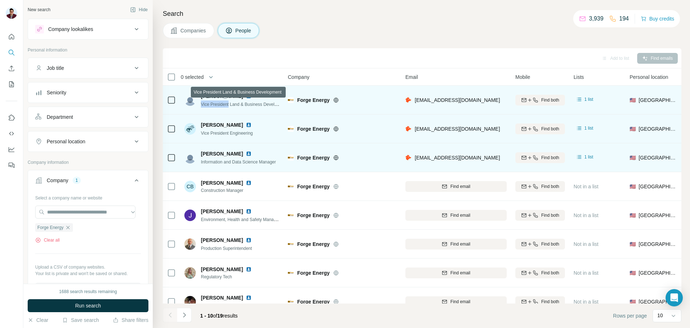
drag, startPoint x: 202, startPoint y: 105, endPoint x: 230, endPoint y: 105, distance: 28.8
click at [230, 105] on span "Vice President Land & Business Development" at bounding box center [245, 104] width 88 height 6
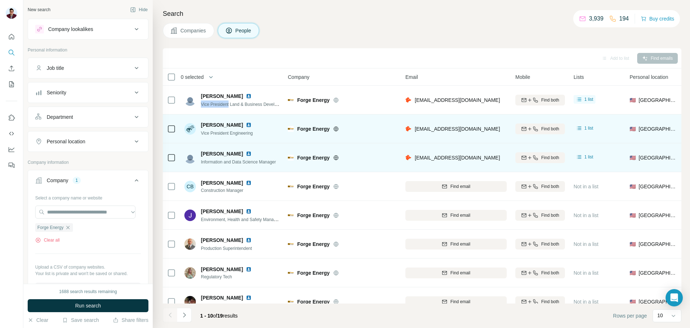
drag, startPoint x: 202, startPoint y: 124, endPoint x: 243, endPoint y: 124, distance: 41.4
click at [243, 124] on div "[PERSON_NAME]" at bounding box center [230, 124] width 59 height 7
click at [251, 125] on div at bounding box center [253, 125] width 14 height 6
click at [250, 124] on img at bounding box center [249, 125] width 6 height 6
drag, startPoint x: 201, startPoint y: 125, endPoint x: 244, endPoint y: 124, distance: 43.5
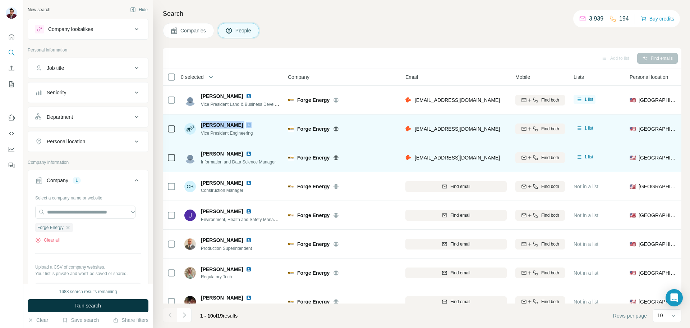
click at [244, 124] on div "[PERSON_NAME] Vice President Engineering" at bounding box center [222, 128] width 76 height 15
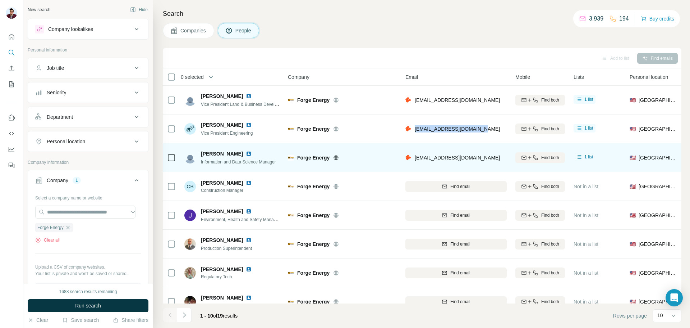
drag, startPoint x: 414, startPoint y: 127, endPoint x: 485, endPoint y: 129, distance: 70.5
click at [485, 129] on div "[EMAIL_ADDRESS][DOMAIN_NAME]" at bounding box center [456, 129] width 101 height 20
drag, startPoint x: 201, startPoint y: 133, endPoint x: 267, endPoint y: 134, distance: 66.2
click at [267, 134] on div "[PERSON_NAME] Vice President Engineering" at bounding box center [232, 129] width 96 height 20
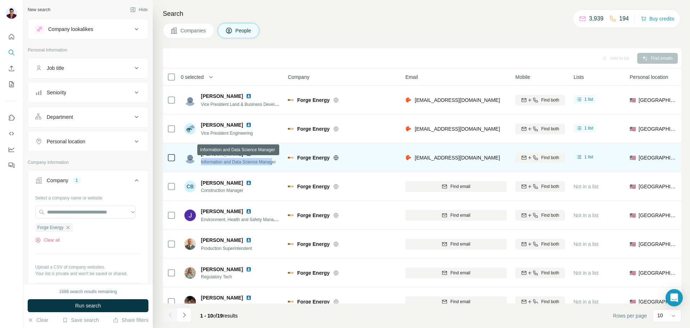
drag, startPoint x: 201, startPoint y: 162, endPoint x: 276, endPoint y: 162, distance: 75.5
click at [276, 162] on div "[PERSON_NAME] Information and Data Science Manager" at bounding box center [230, 157] width 92 height 15
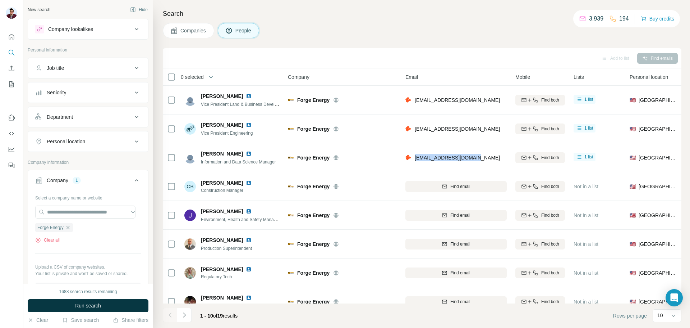
drag, startPoint x: 415, startPoint y: 158, endPoint x: 507, endPoint y: 160, distance: 92.1
click at [507, 160] on td "[EMAIL_ADDRESS][DOMAIN_NAME]" at bounding box center [456, 157] width 110 height 29
drag, startPoint x: 200, startPoint y: 153, endPoint x: 234, endPoint y: 156, distance: 34.3
click at [234, 156] on div "[PERSON_NAME] Information and Data Science Manager" at bounding box center [230, 157] width 92 height 15
click at [246, 152] on img at bounding box center [249, 154] width 6 height 6
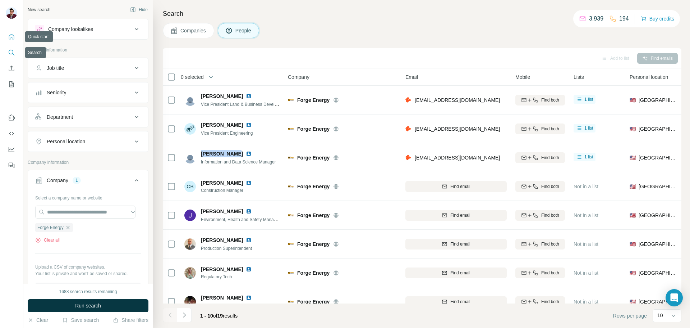
click at [13, 39] on icon "Quick start" at bounding box center [11, 36] width 5 height 5
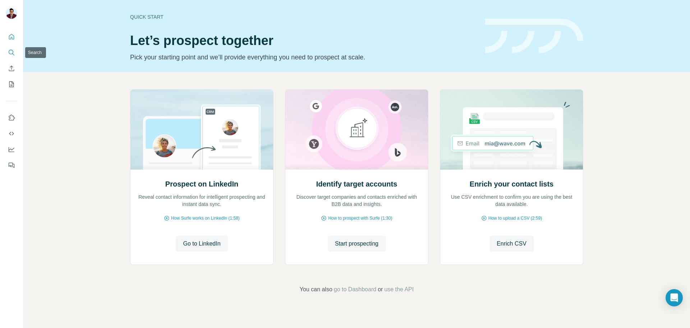
click at [10, 54] on icon "Search" at bounding box center [11, 52] width 7 height 7
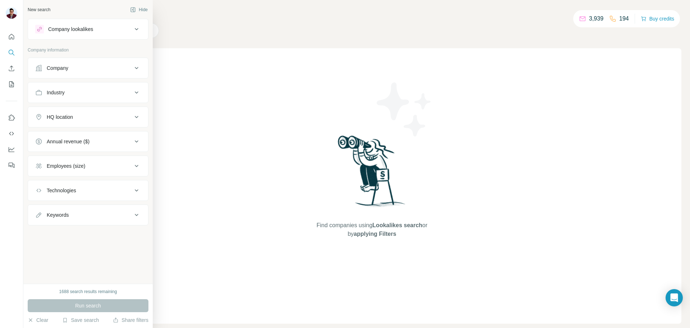
click at [59, 72] on button "Company" at bounding box center [88, 67] width 120 height 17
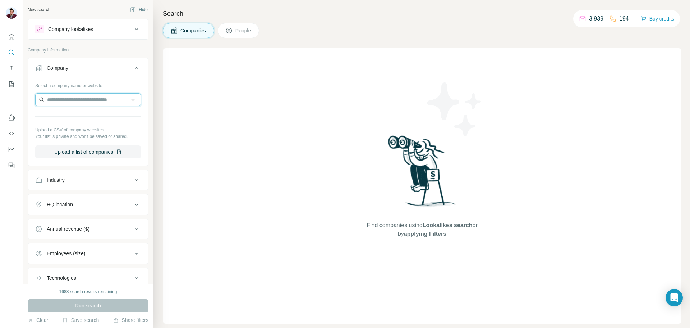
click at [73, 98] on input "text" at bounding box center [88, 99] width 106 height 13
paste input "**********"
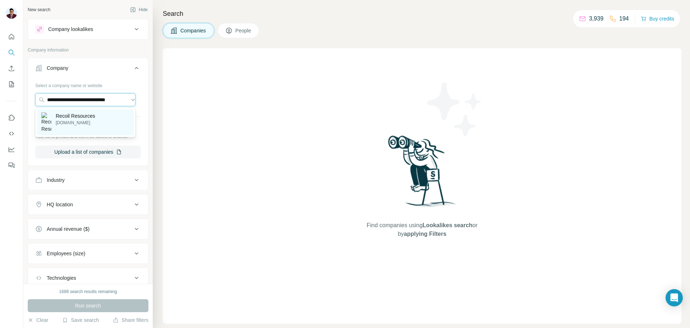
type input "**********"
click at [89, 116] on p "Recoil Resources" at bounding box center [76, 115] width 40 height 7
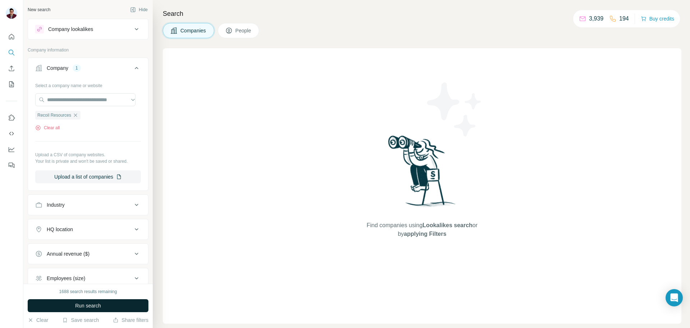
click at [87, 305] on span "Run search" at bounding box center [88, 305] width 26 height 7
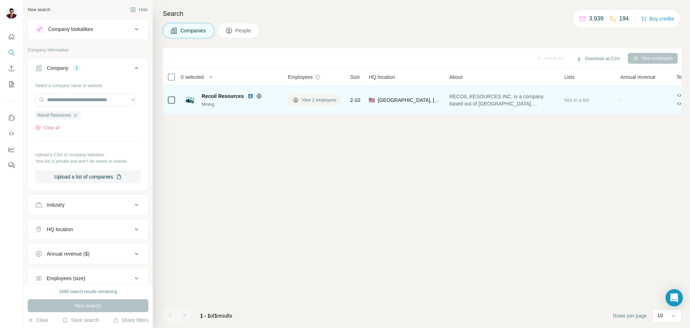
click at [320, 103] on button "View 2 employees" at bounding box center [315, 100] width 54 height 11
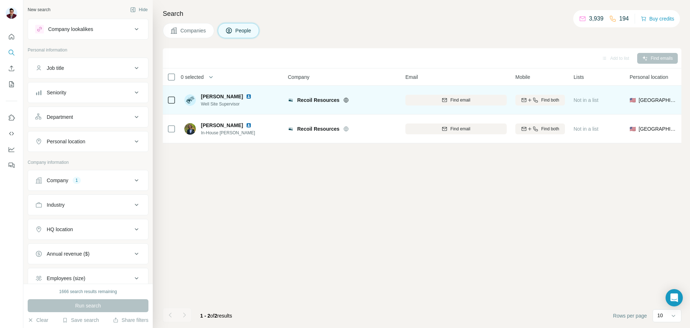
click at [252, 97] on img at bounding box center [249, 96] width 6 height 6
drag, startPoint x: 297, startPoint y: 99, endPoint x: 339, endPoint y: 102, distance: 42.2
click at [339, 102] on div "Recoil Resources" at bounding box center [347, 99] width 100 height 7
click at [252, 95] on img at bounding box center [249, 96] width 6 height 6
click at [438, 102] on div "Find email" at bounding box center [456, 100] width 101 height 6
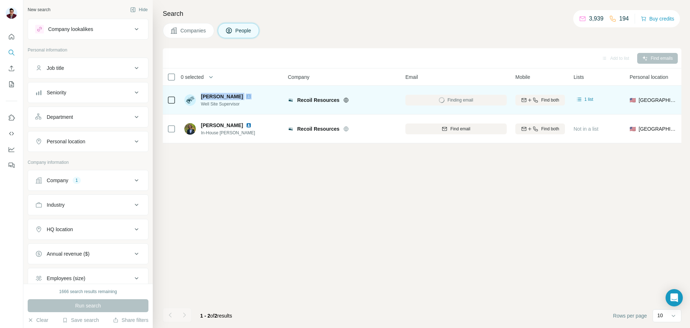
drag, startPoint x: 200, startPoint y: 96, endPoint x: 249, endPoint y: 94, distance: 48.6
click at [249, 94] on div "[PERSON_NAME] Well Site Supervisor" at bounding box center [222, 100] width 76 height 14
drag, startPoint x: 201, startPoint y: 104, endPoint x: 255, endPoint y: 106, distance: 54.0
click at [255, 106] on span "Well Site Supervisor" at bounding box center [230, 104] width 59 height 6
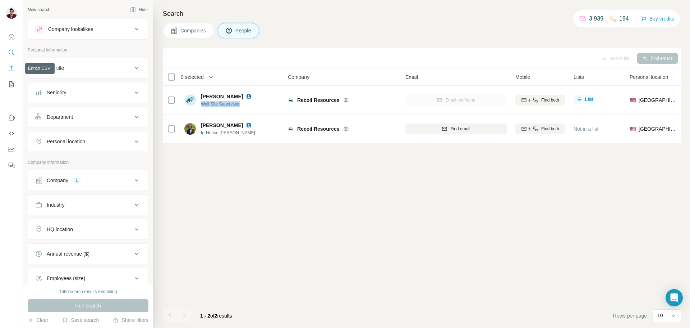
click at [13, 71] on icon "Enrich CSV" at bounding box center [11, 68] width 7 height 7
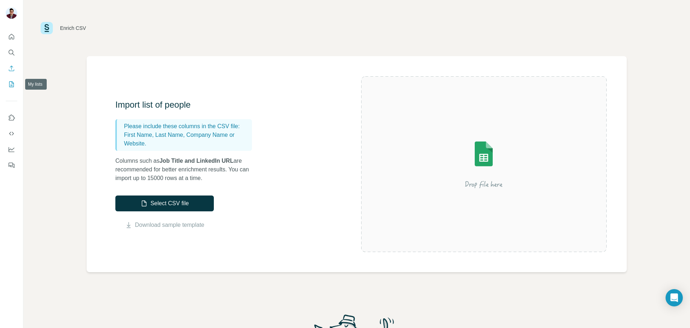
click at [12, 86] on icon "My lists" at bounding box center [11, 84] width 7 height 7
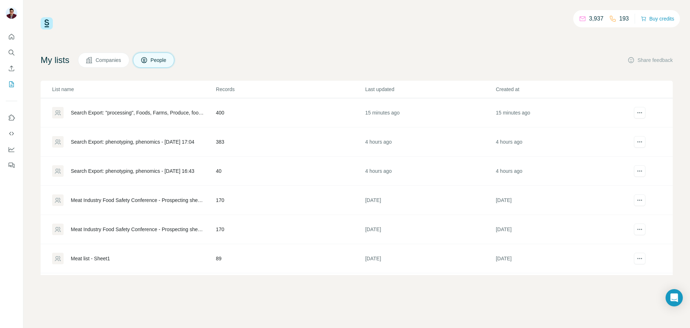
click at [120, 62] on span "Companies" at bounding box center [109, 59] width 26 height 7
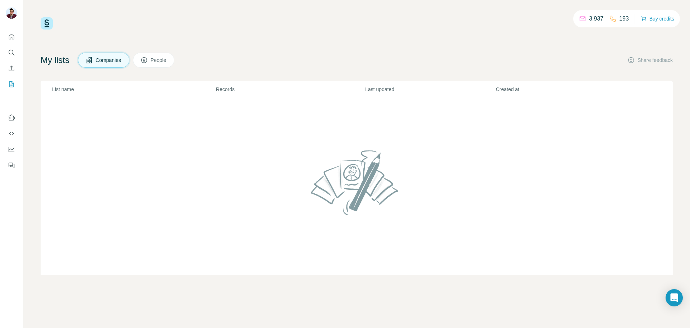
click at [155, 61] on span "People" at bounding box center [159, 59] width 17 height 7
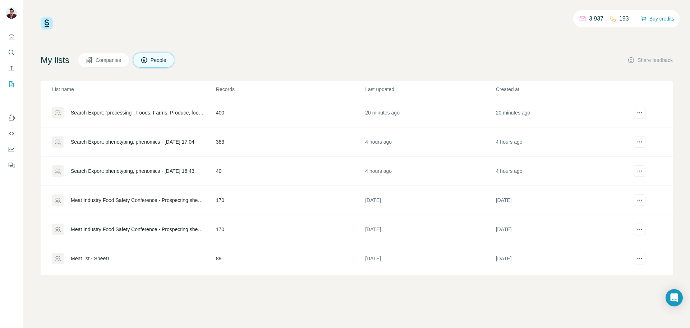
click at [285, 115] on td "400" at bounding box center [290, 112] width 149 height 29
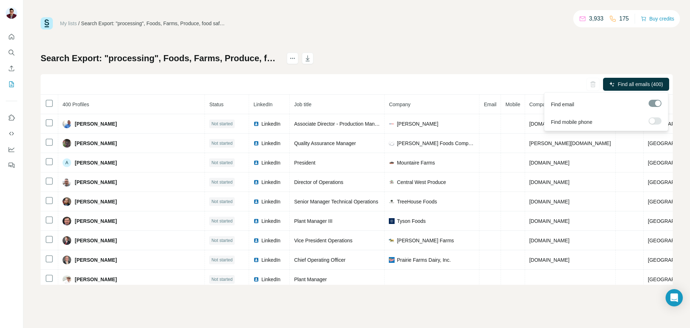
click at [654, 118] on div at bounding box center [653, 121] width 6 height 6
click at [656, 119] on label at bounding box center [655, 120] width 13 height 7
click at [635, 83] on span "Find all emails (400)" at bounding box center [640, 84] width 45 height 7
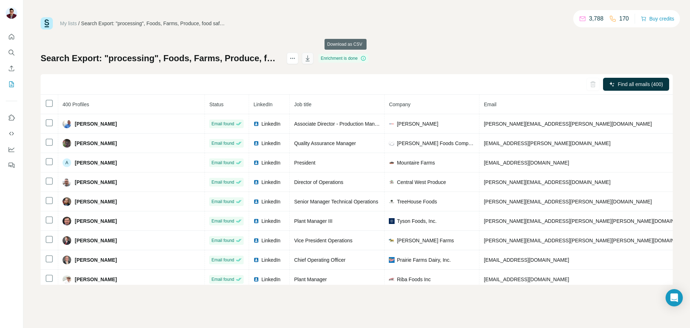
click at [311, 58] on icon "button" at bounding box center [307, 58] width 7 height 7
